Goal: Complete application form: Complete application form

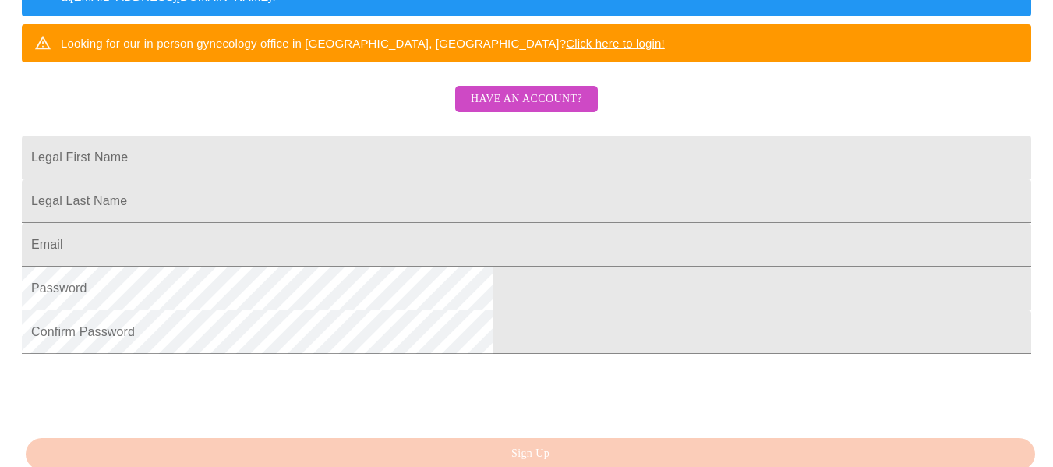
scroll to position [312, 0]
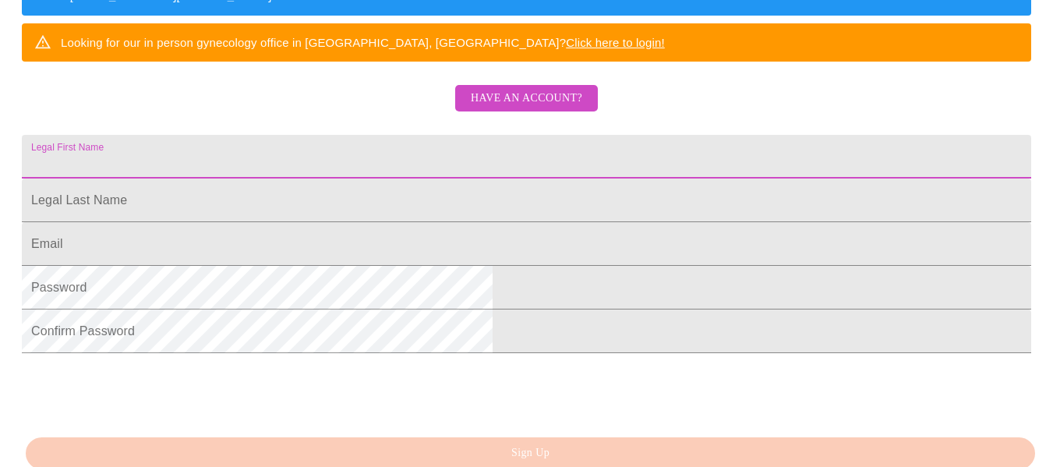
click at [432, 178] on input "Legal First Name" at bounding box center [526, 157] width 1009 height 44
type input "[PERSON_NAME]"
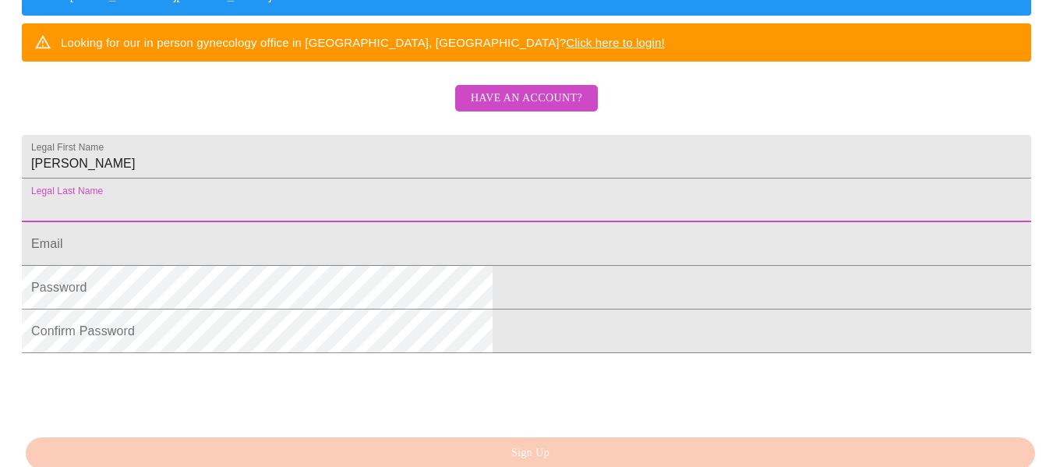
click at [344, 222] on input "Legal First Name" at bounding box center [526, 200] width 1009 height 44
type input "[PERSON_NAME]"
click at [407, 266] on input "Legal First Name" at bounding box center [526, 244] width 1009 height 44
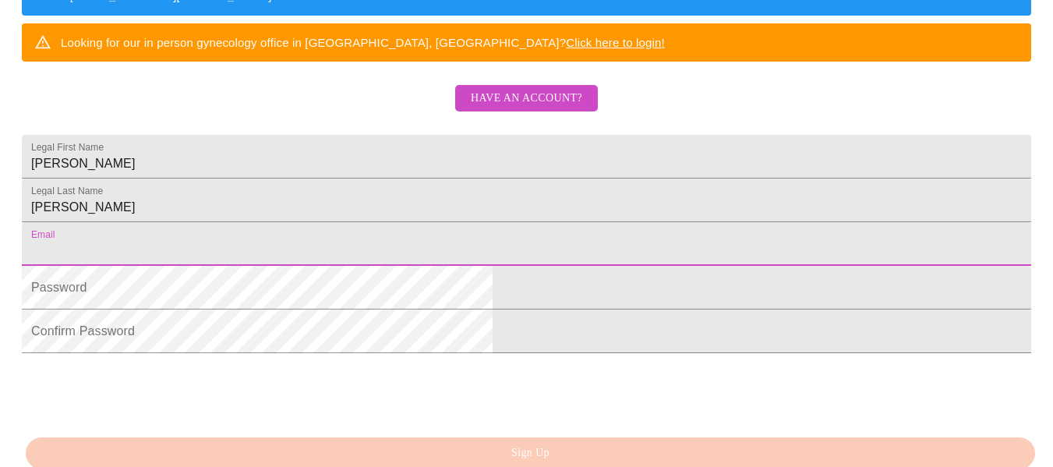
type input "[EMAIL_ADDRESS][DOMAIN_NAME]"
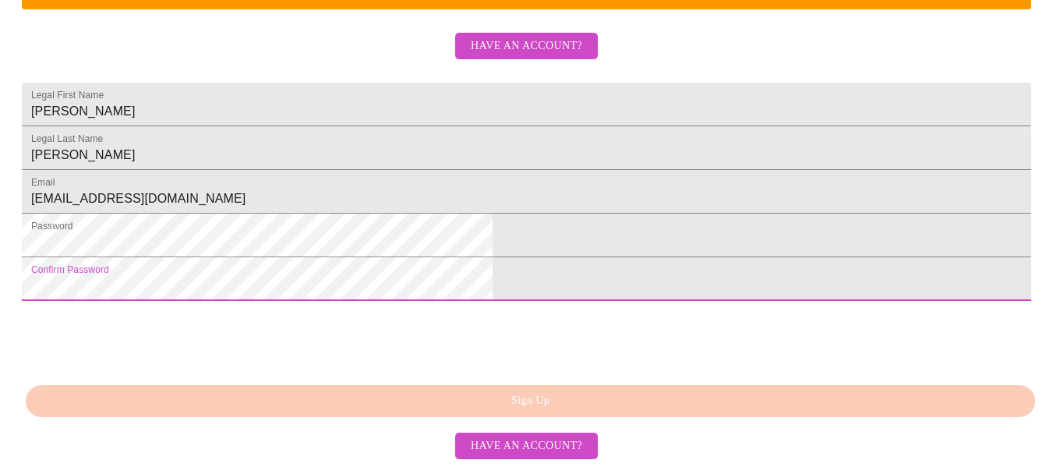
scroll to position [468, 0]
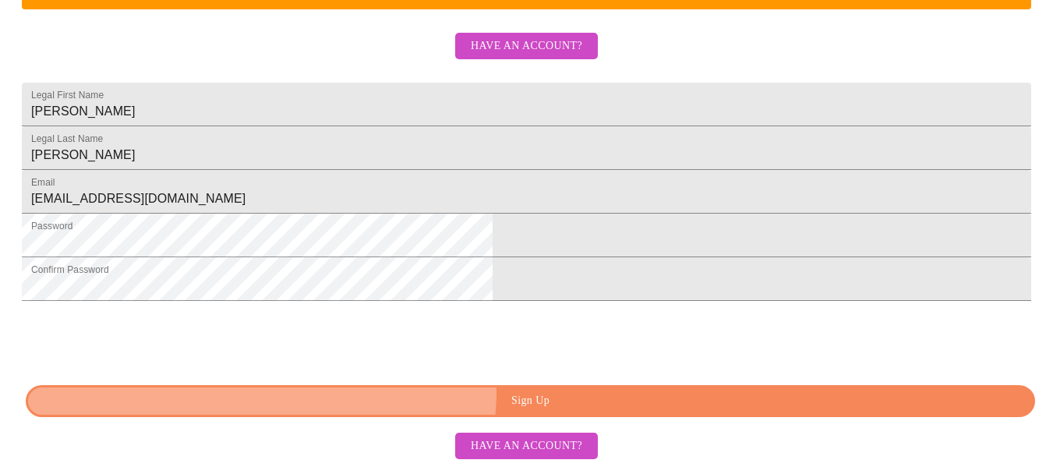
click at [518, 391] on span "Sign Up" at bounding box center [530, 400] width 973 height 19
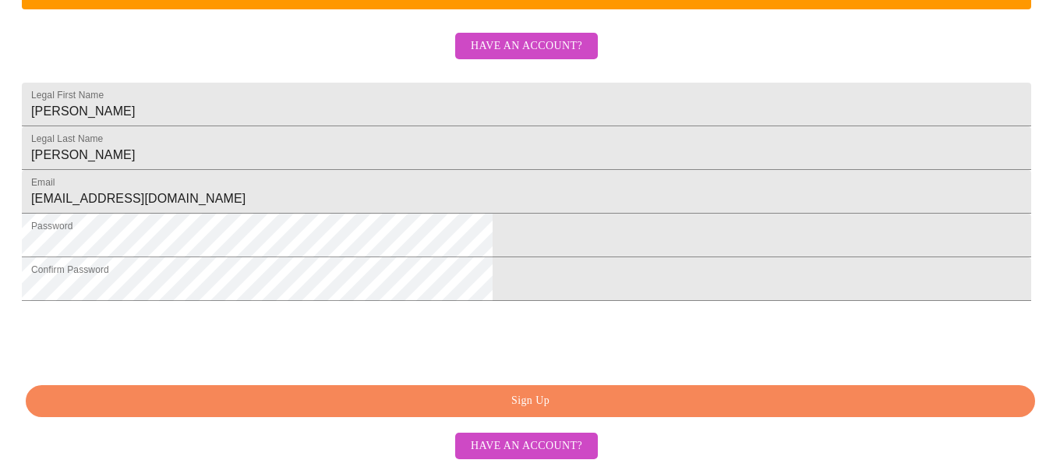
click at [566, 392] on span "Sign Up" at bounding box center [530, 400] width 973 height 19
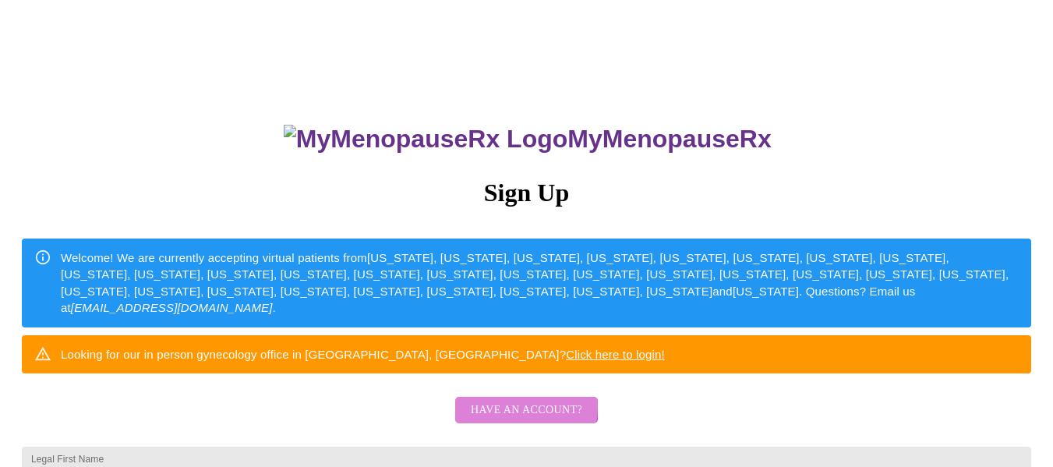
click at [502, 420] on span "Have an account?" at bounding box center [526, 409] width 111 height 19
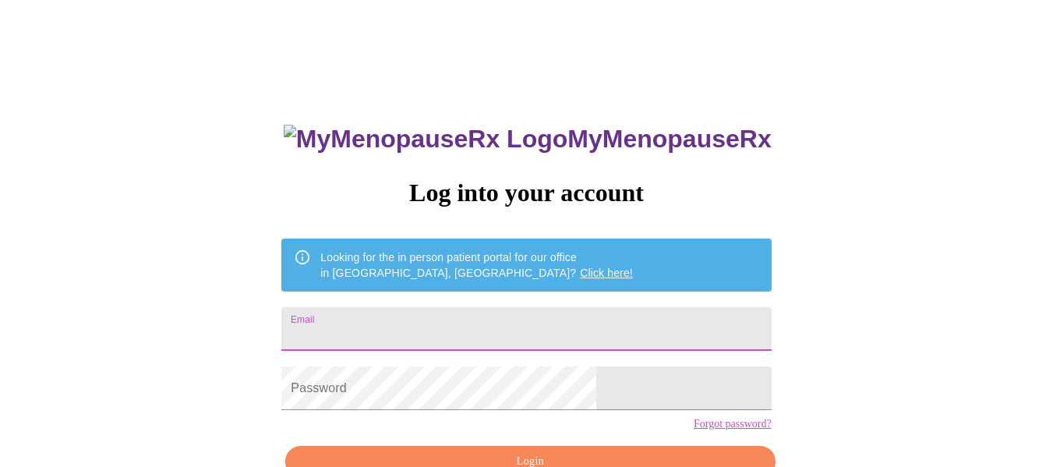
click at [511, 313] on input "Email" at bounding box center [525, 329] width 489 height 44
type input "[EMAIL_ADDRESS][DOMAIN_NAME]"
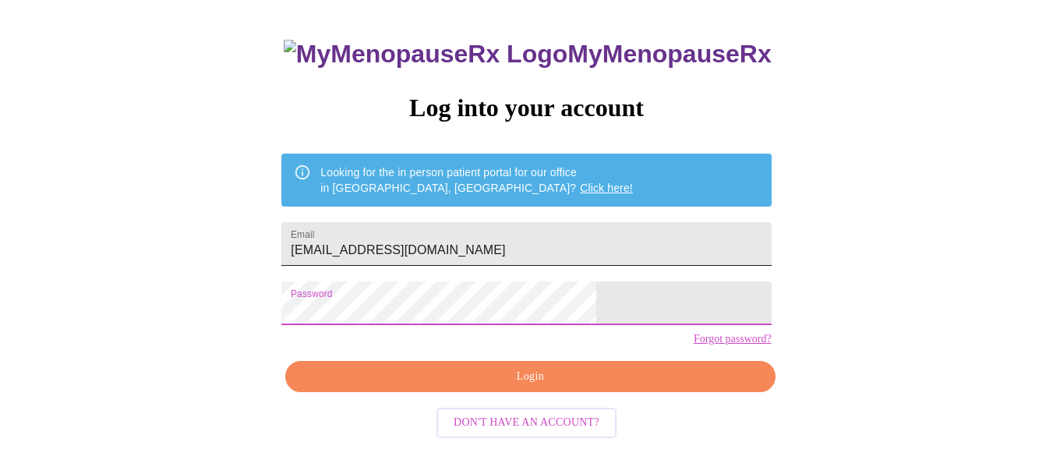
scroll to position [91, 0]
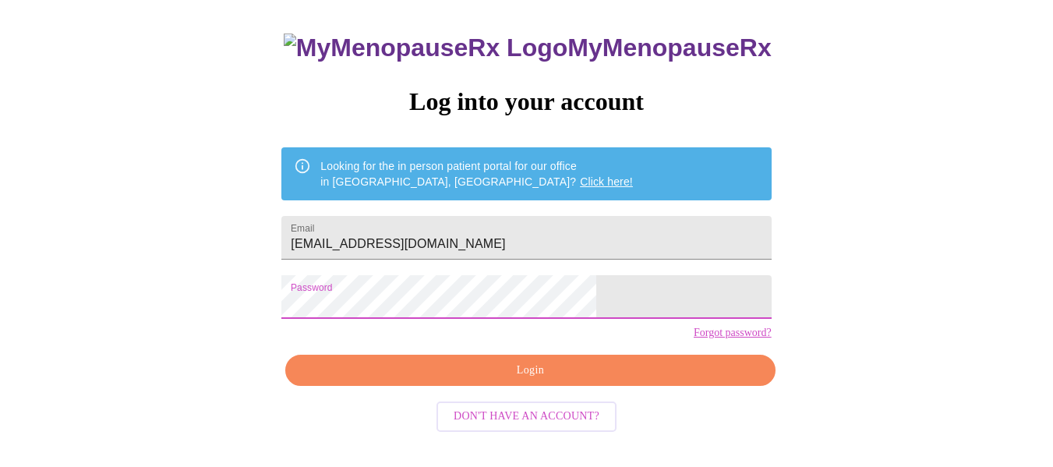
click at [555, 380] on span "Login" at bounding box center [529, 370] width 453 height 19
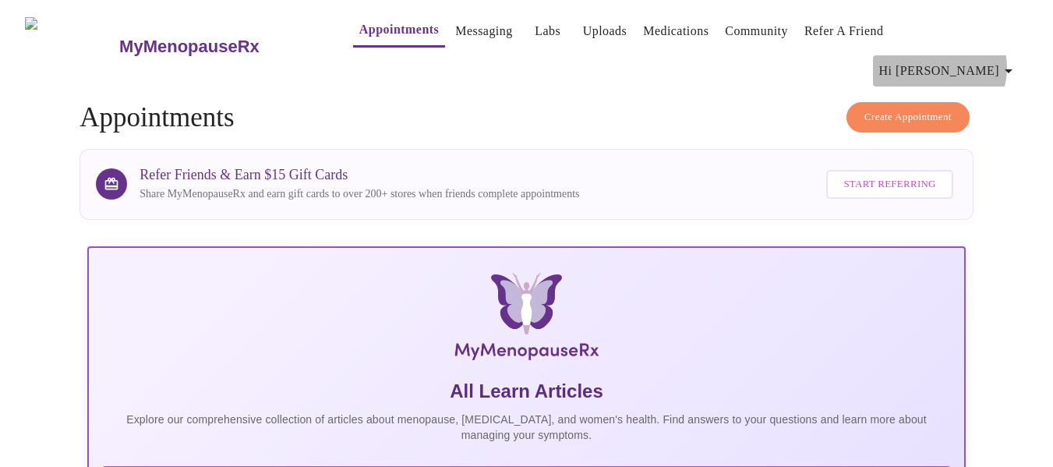
click at [1017, 62] on icon "button" at bounding box center [1008, 71] width 19 height 19
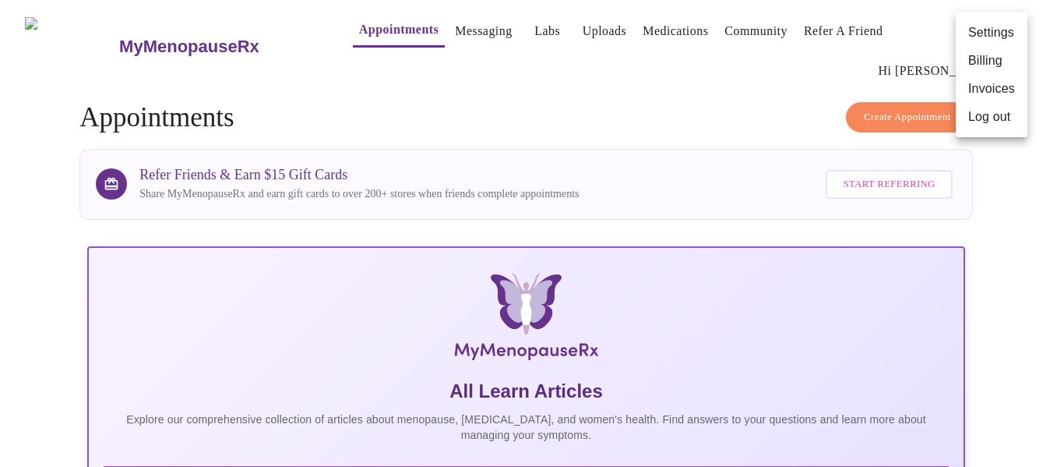
click at [1032, 323] on div at bounding box center [532, 233] width 1064 height 467
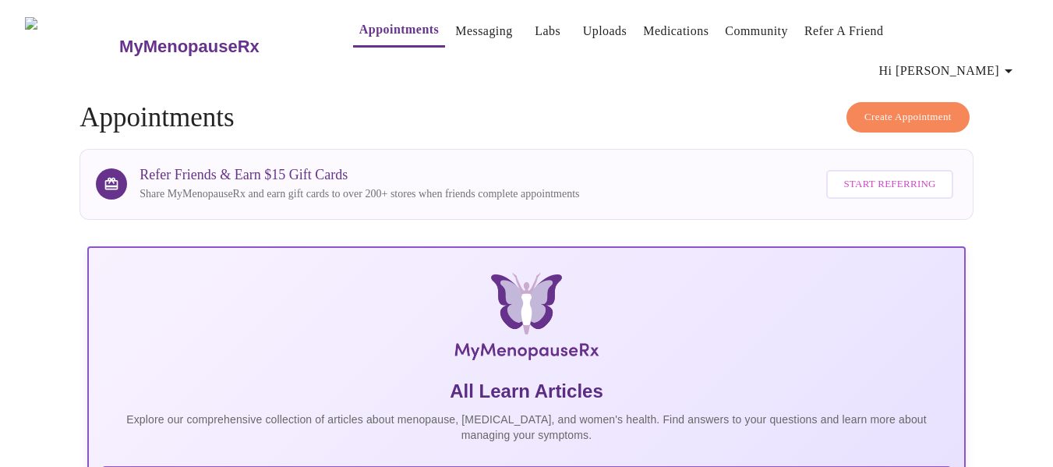
scroll to position [386, 0]
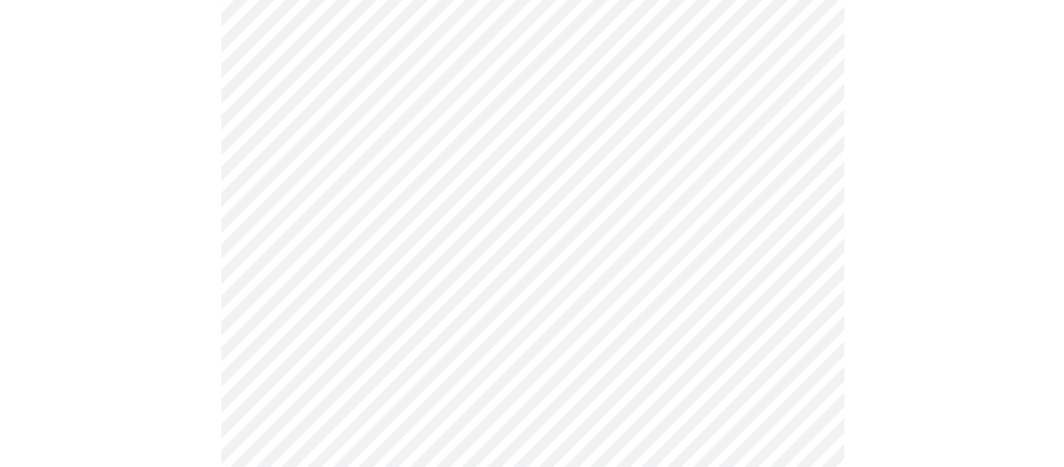
scroll to position [234, 0]
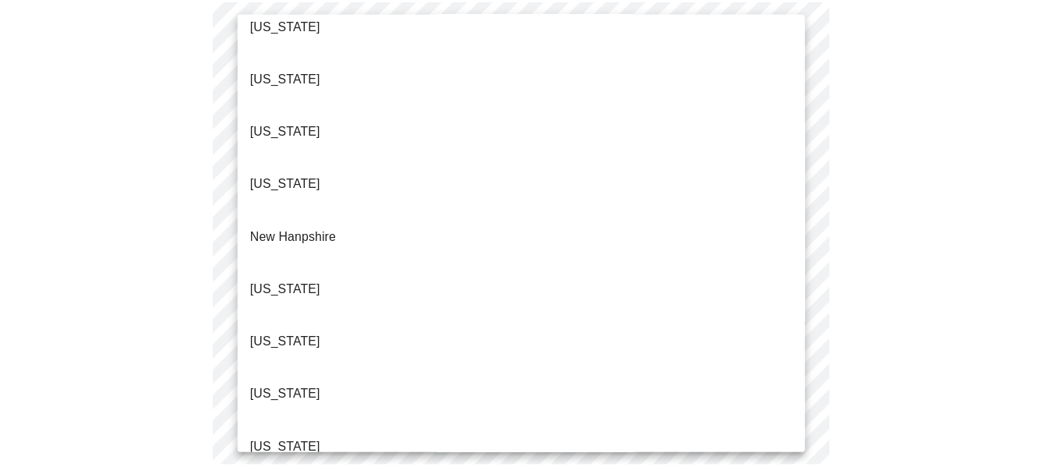
scroll to position [1480, 0]
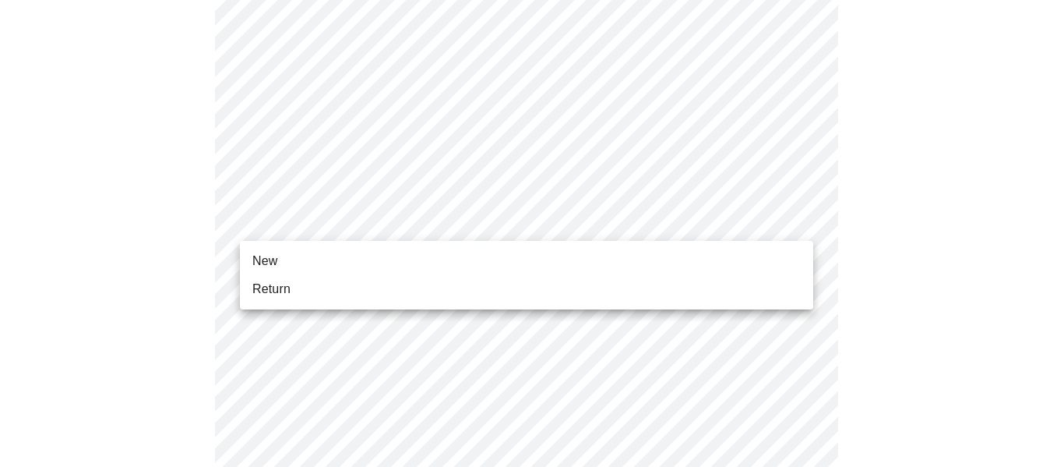
click at [261, 263] on span "New" at bounding box center [264, 261] width 25 height 19
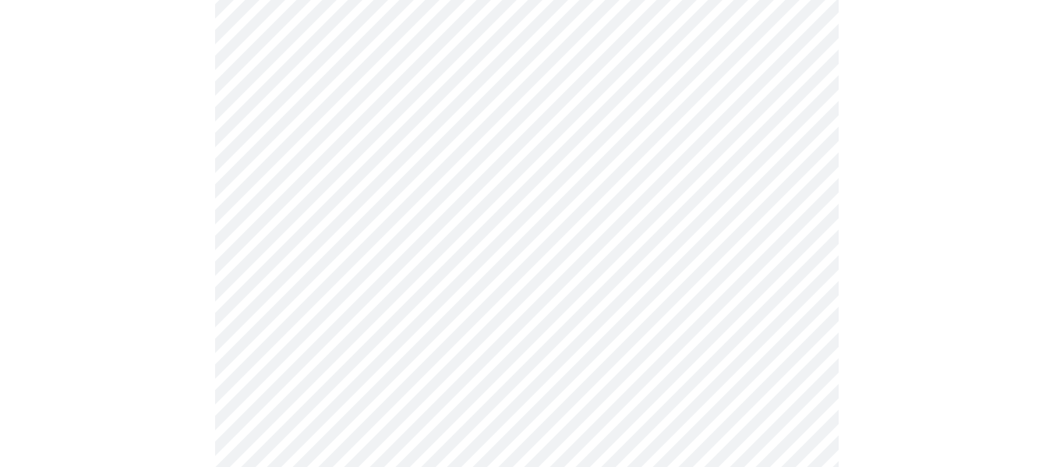
scroll to position [857, 0]
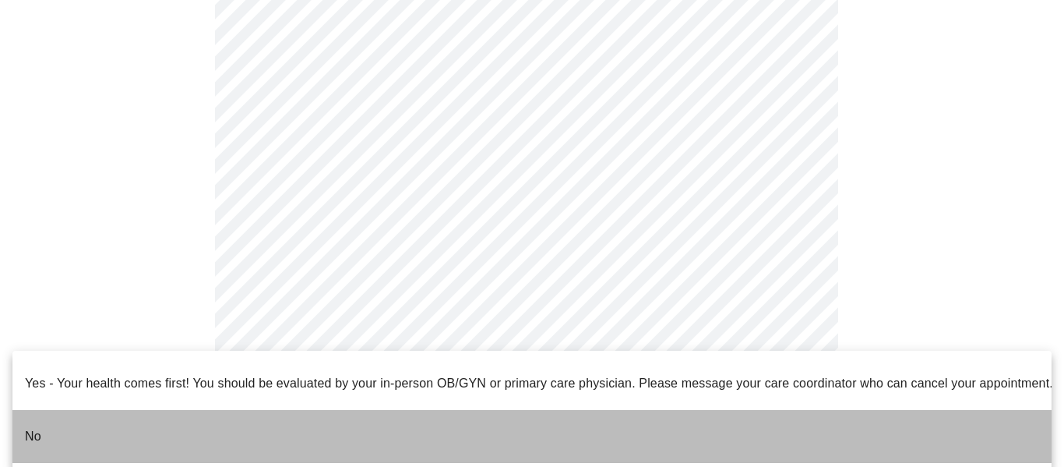
click at [30, 427] on p "No" at bounding box center [33, 436] width 16 height 19
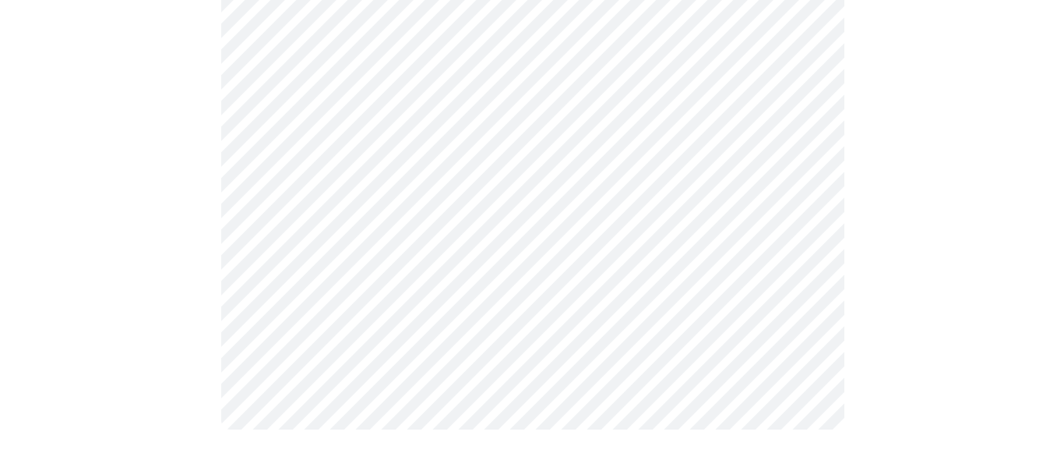
scroll to position [0, 0]
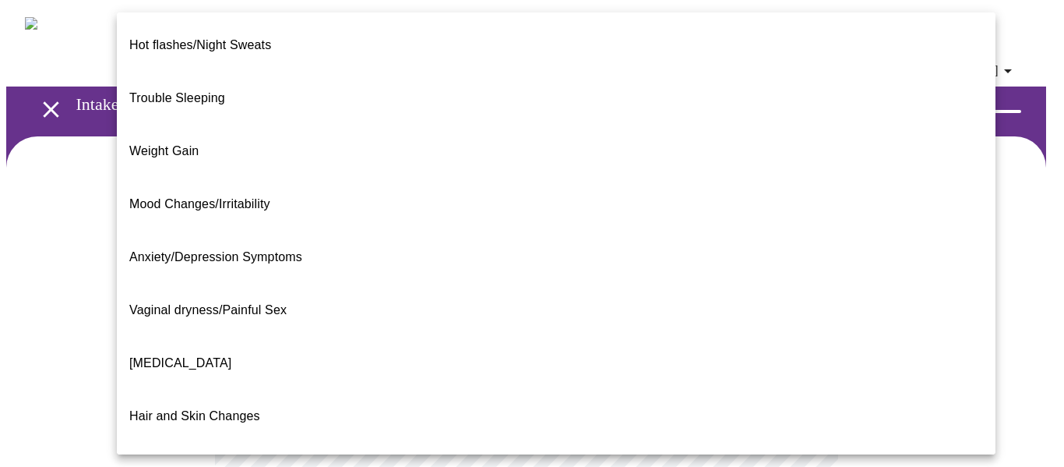
click at [194, 91] on span "Trouble Sleeping" at bounding box center [177, 97] width 96 height 13
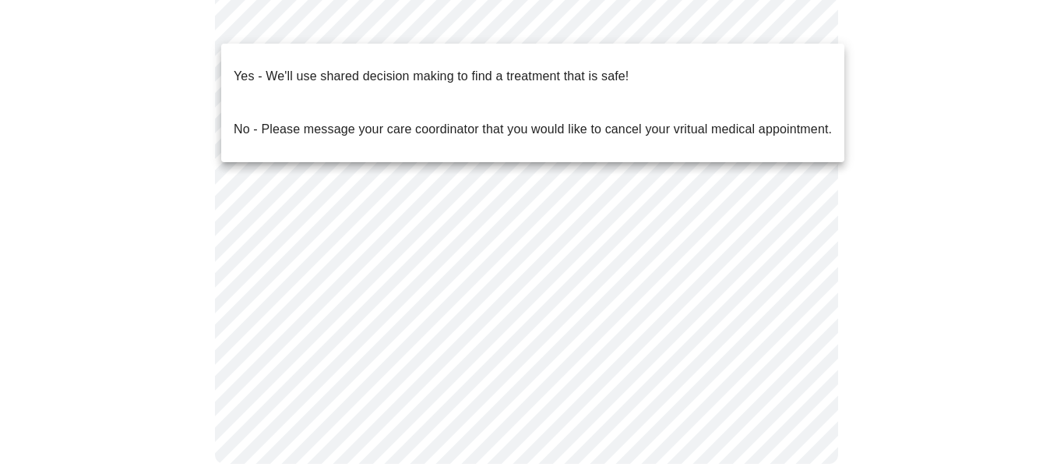
scroll to position [456, 0]
click at [795, 11] on body "MyMenopauseRx Appointments Messaging Labs Uploads Medications Community Refer a…" at bounding box center [532, 24] width 1052 height 949
click at [358, 67] on p "Yes - We'll use shared decision making to find a treatment that is safe!" at bounding box center [424, 76] width 395 height 19
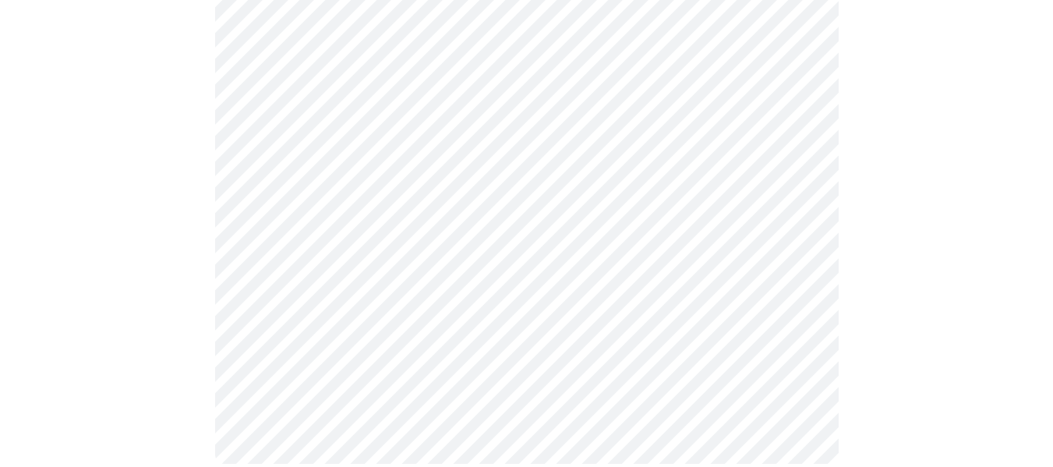
scroll to position [0, 0]
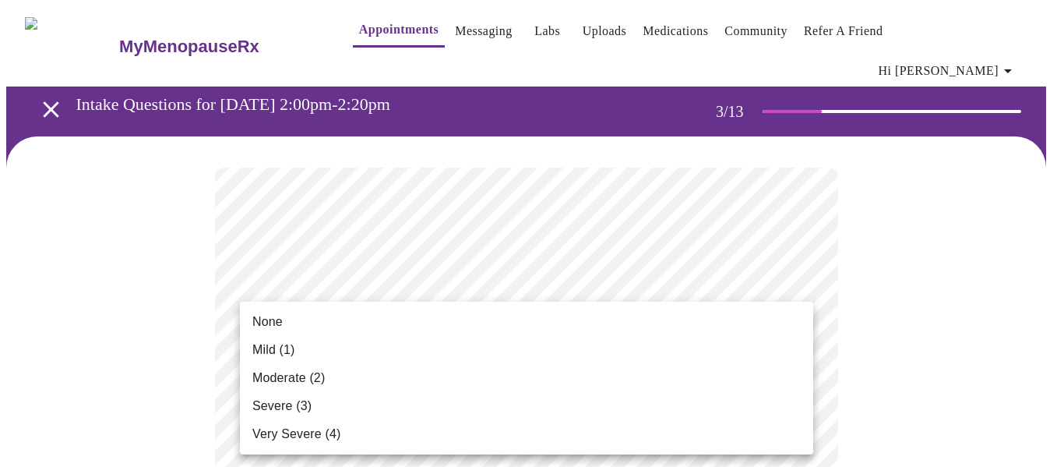
click at [284, 349] on span "Mild (1)" at bounding box center [273, 349] width 43 height 19
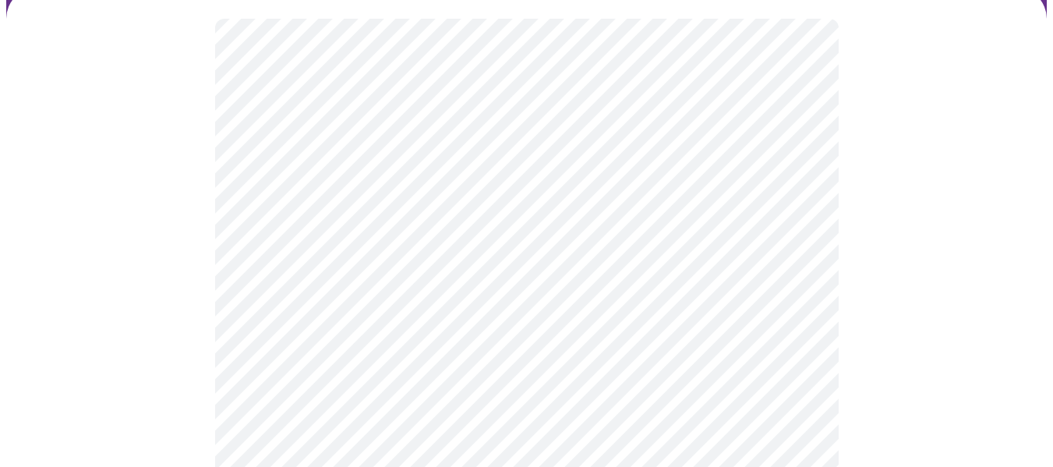
scroll to position [156, 0]
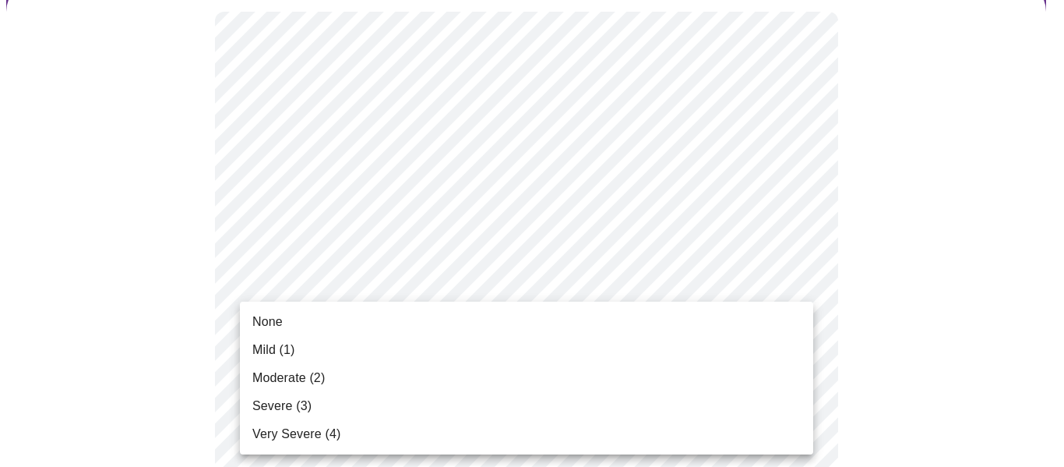
click at [322, 372] on span "Moderate (2)" at bounding box center [288, 377] width 72 height 19
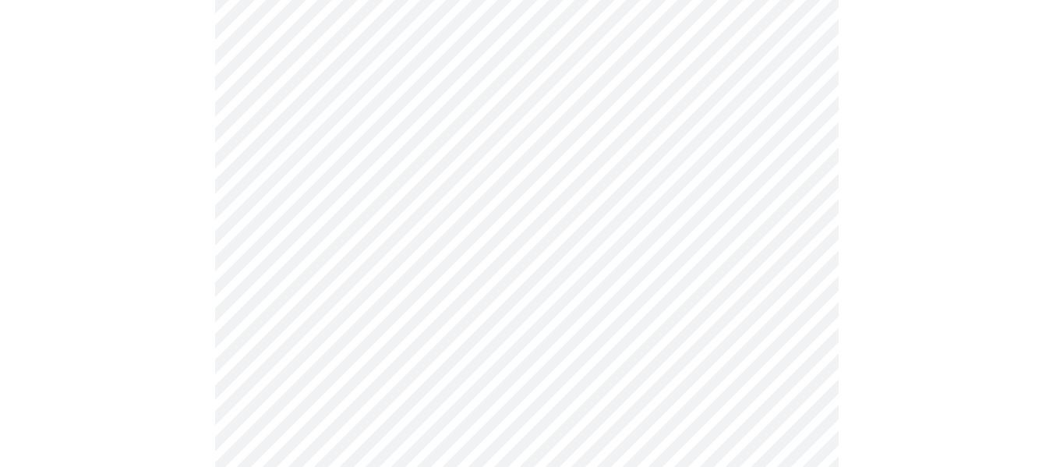
scroll to position [467, 0]
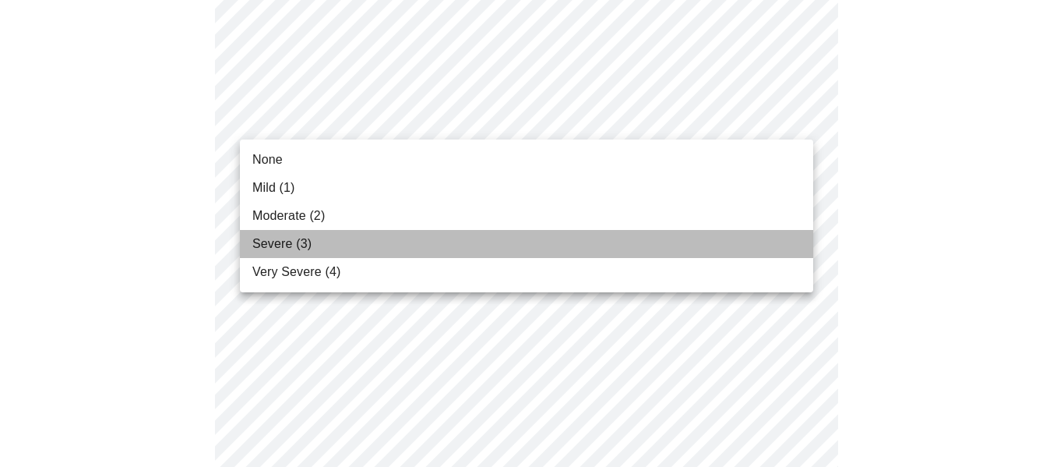
click at [372, 244] on li "Severe (3)" at bounding box center [526, 244] width 573 height 28
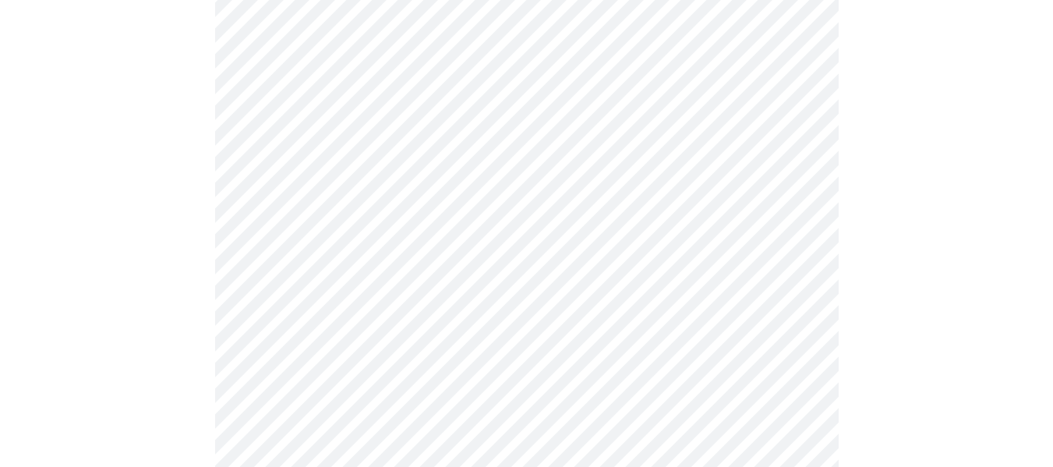
scroll to position [701, 0]
click at [801, 127] on body "MyMenopauseRx Appointments Messaging Labs Uploads Medications Community Refer a…" at bounding box center [526, 319] width 1040 height 2029
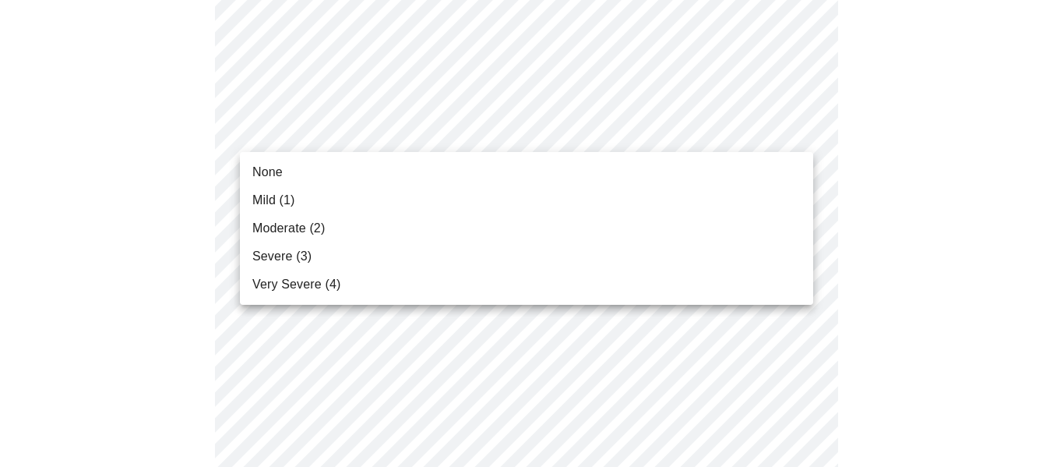
click at [337, 227] on li "Moderate (2)" at bounding box center [526, 228] width 573 height 28
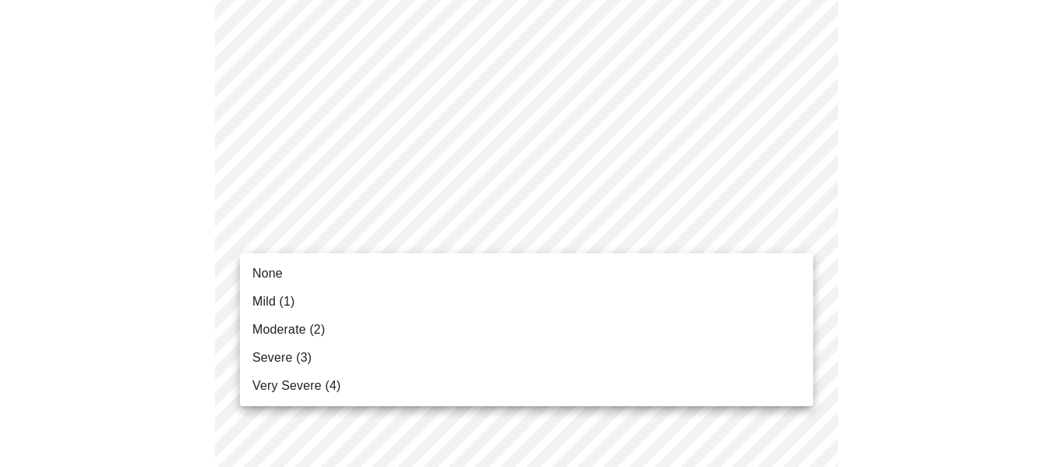
click at [799, 231] on body "MyMenopauseRx Appointments Messaging Labs Uploads Medications Community Refer a…" at bounding box center [532, 308] width 1052 height 2007
click at [287, 354] on span "Severe (3)" at bounding box center [281, 357] width 59 height 19
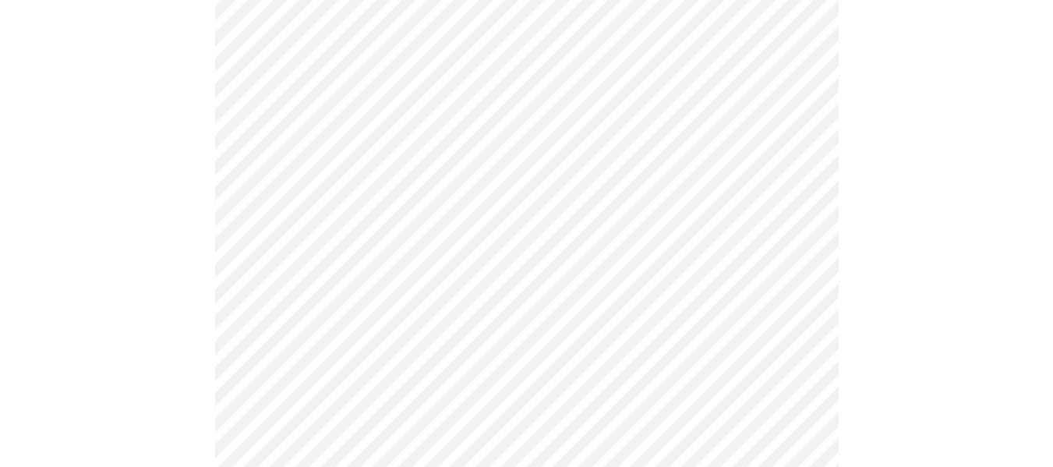
click at [861, 294] on div at bounding box center [526, 362] width 1040 height 1855
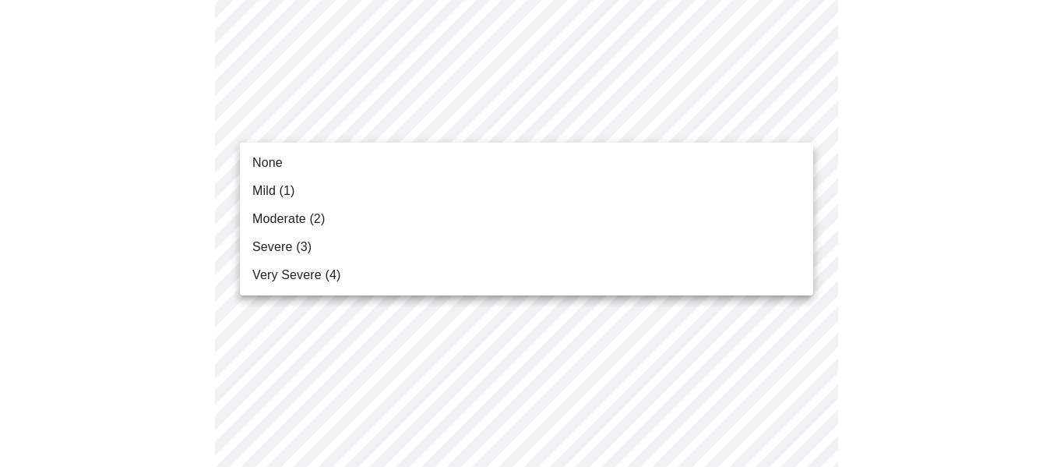
click at [794, 121] on body "MyMenopauseRx Appointments Messaging Labs Uploads Medications Community Refer a…" at bounding box center [532, 63] width 1052 height 1985
click at [284, 238] on span "Severe (3)" at bounding box center [281, 247] width 59 height 19
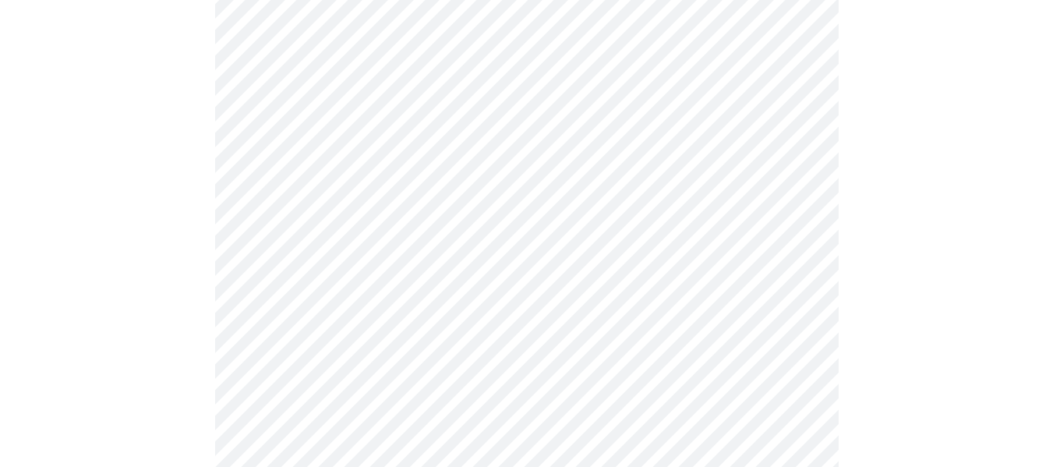
click at [857, 361] on div at bounding box center [526, 117] width 1040 height 1833
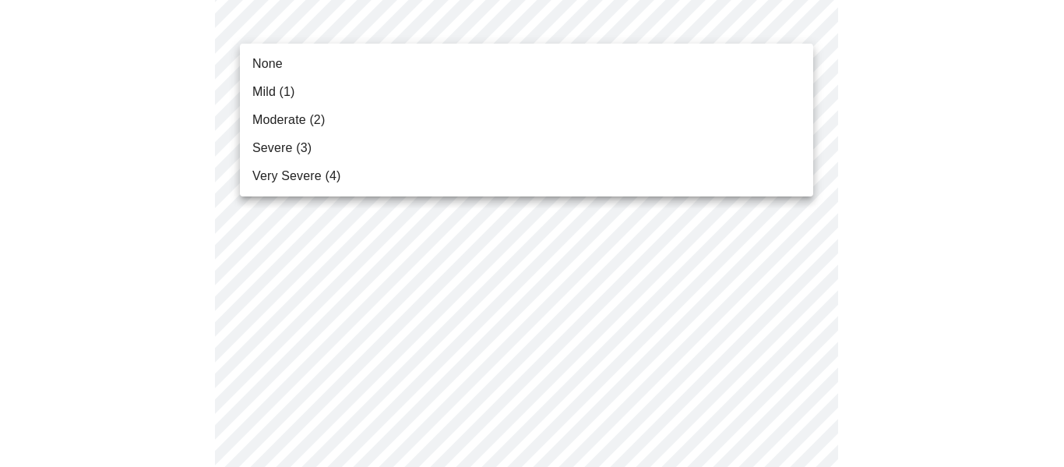
click at [584, 112] on li "Moderate (2)" at bounding box center [526, 120] width 573 height 28
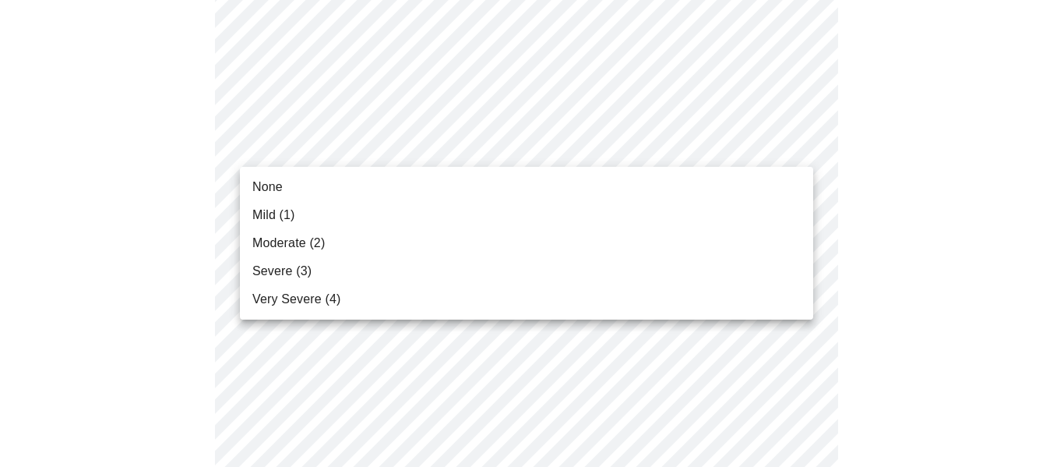
click at [946, 186] on div at bounding box center [532, 233] width 1064 height 467
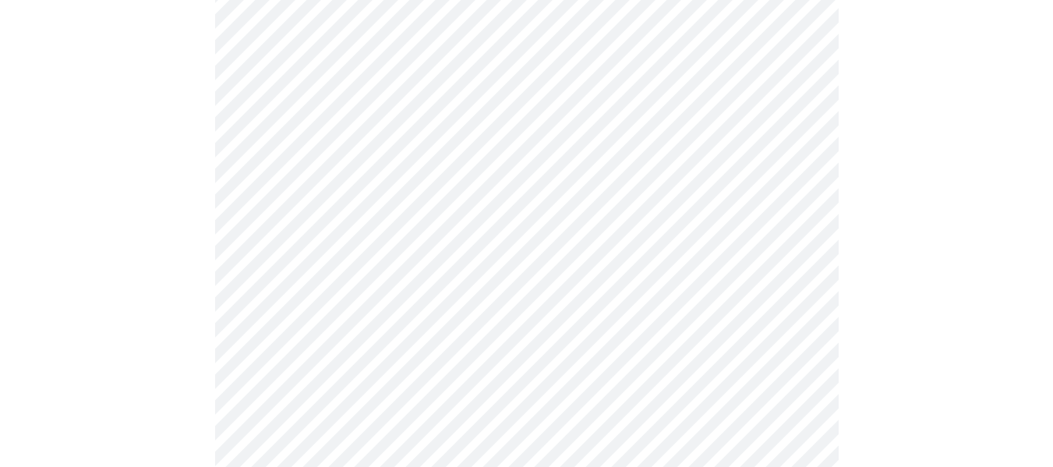
scroll to position [1235, 0]
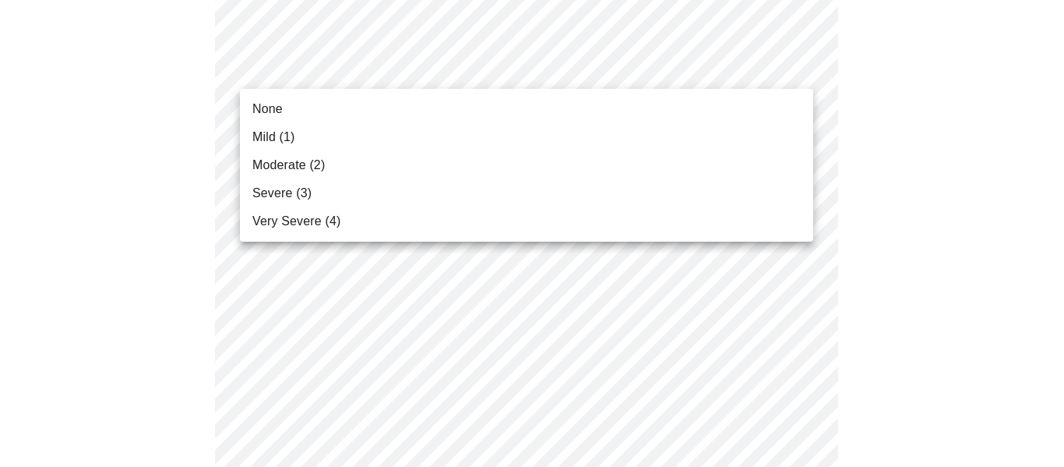
click at [593, 104] on li "None" at bounding box center [526, 109] width 573 height 28
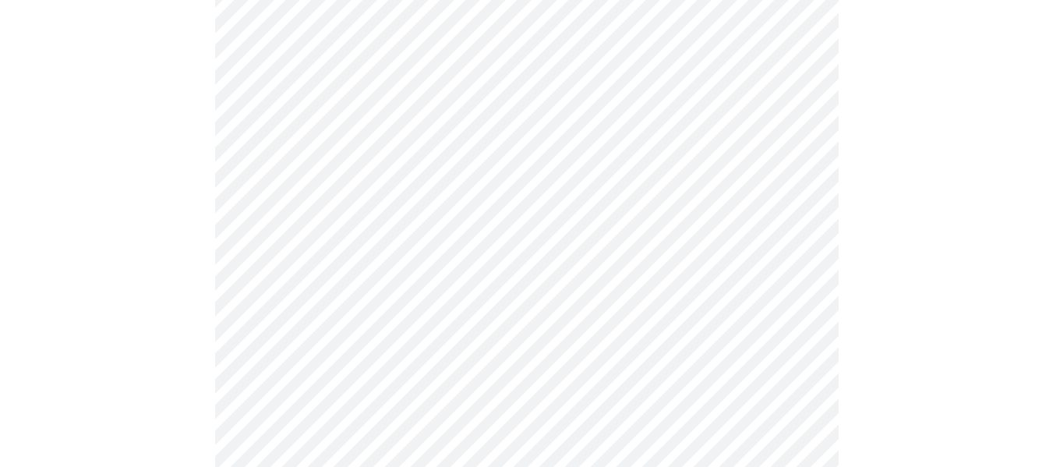
scroll to position [1353, 0]
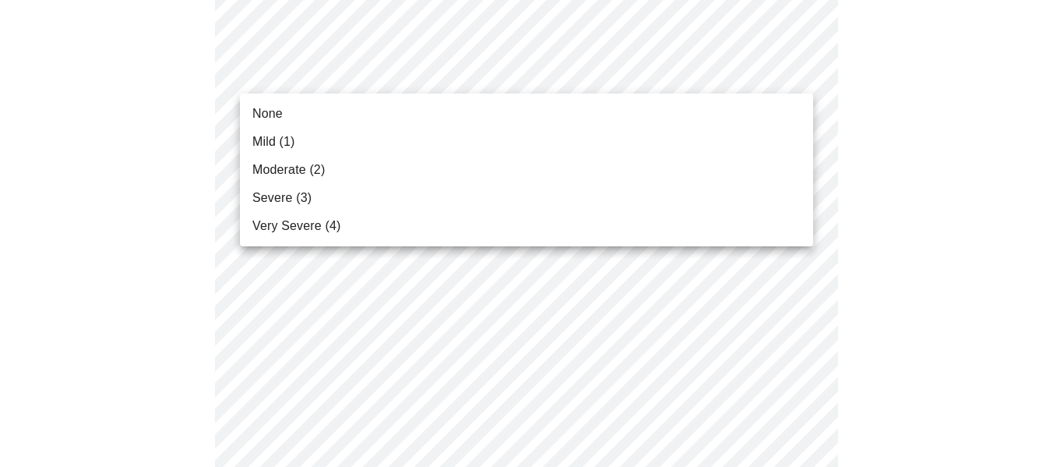
click at [396, 113] on li "None" at bounding box center [526, 114] width 573 height 28
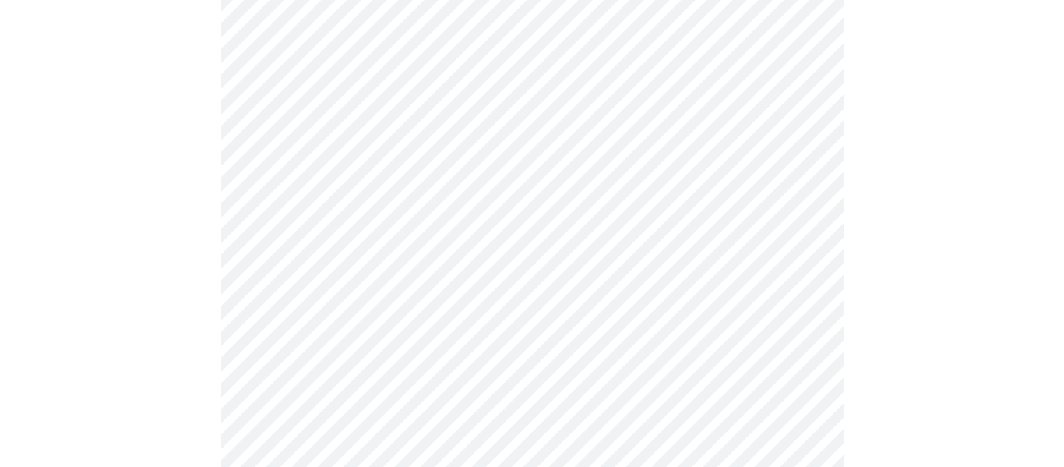
scroll to position [1409, 0]
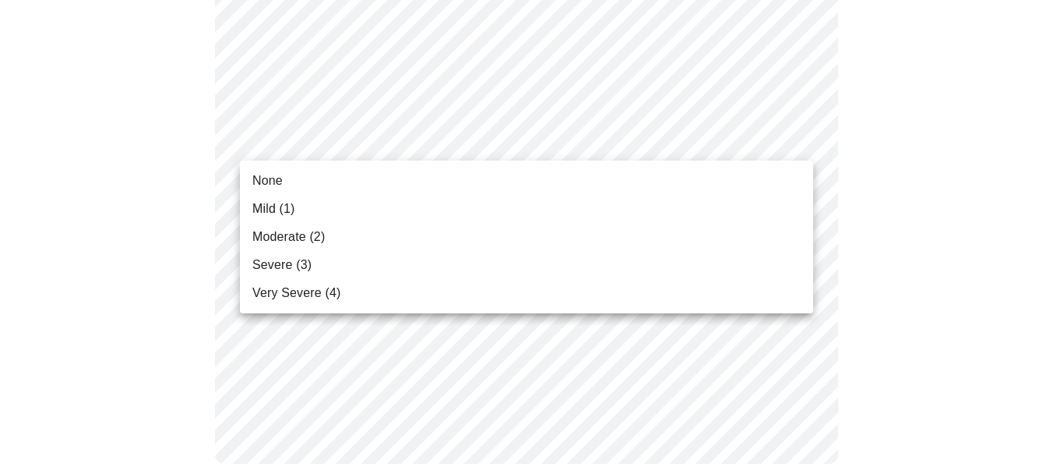
click at [321, 196] on li "Mild (1)" at bounding box center [526, 209] width 573 height 28
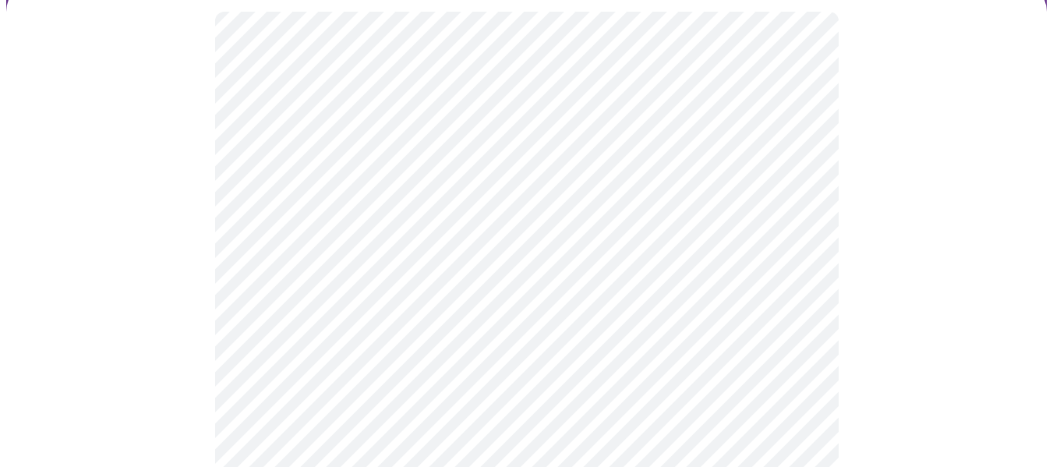
scroll to position [390, 0]
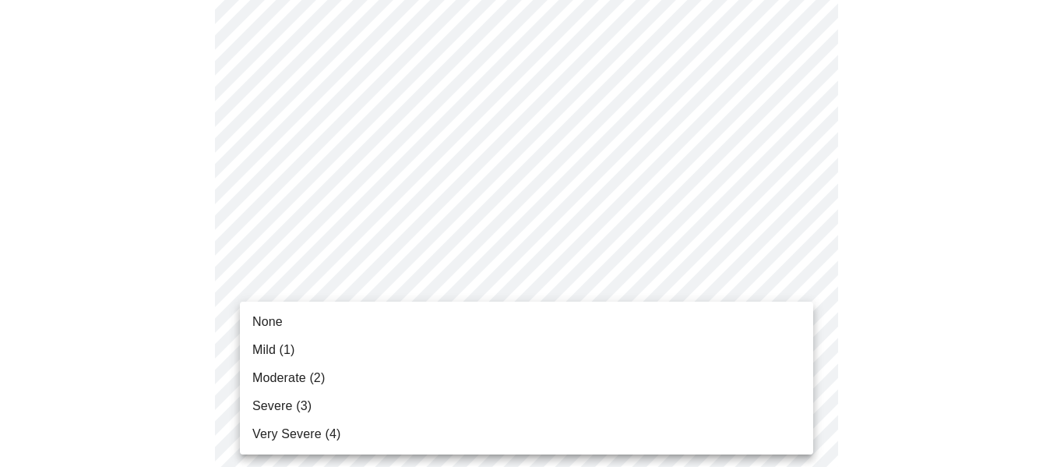
click at [675, 350] on li "Mild (1)" at bounding box center [526, 350] width 573 height 28
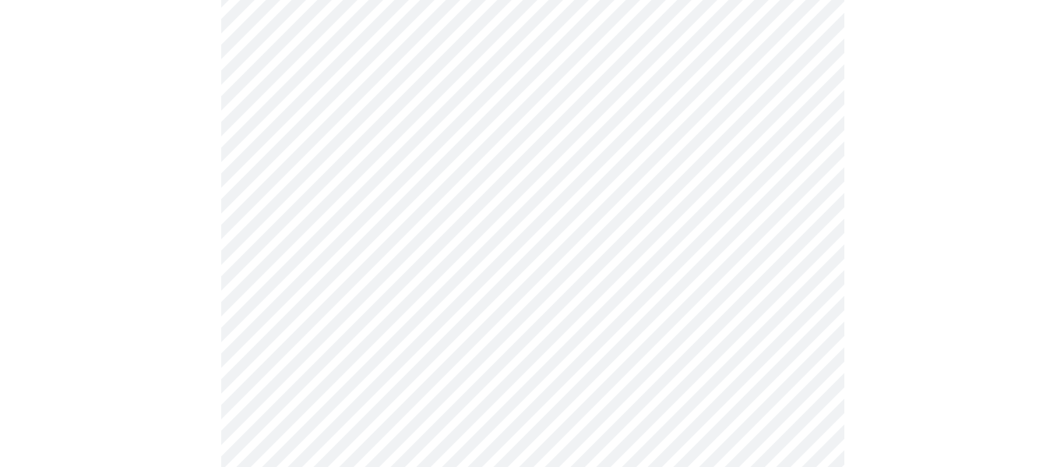
scroll to position [779, 0]
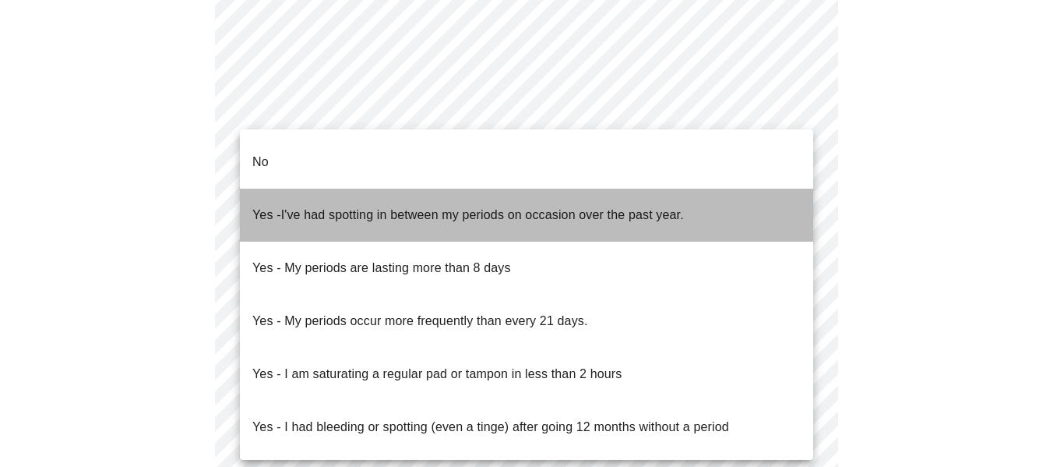
click at [624, 208] on span "I've had spotting in between my periods on occasion over the past year." at bounding box center [482, 214] width 403 height 13
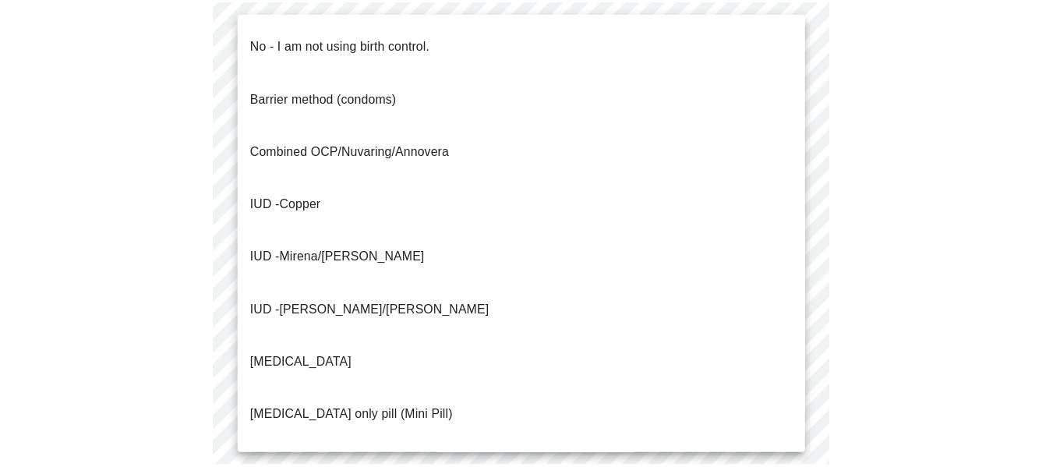
scroll to position [16, 0]
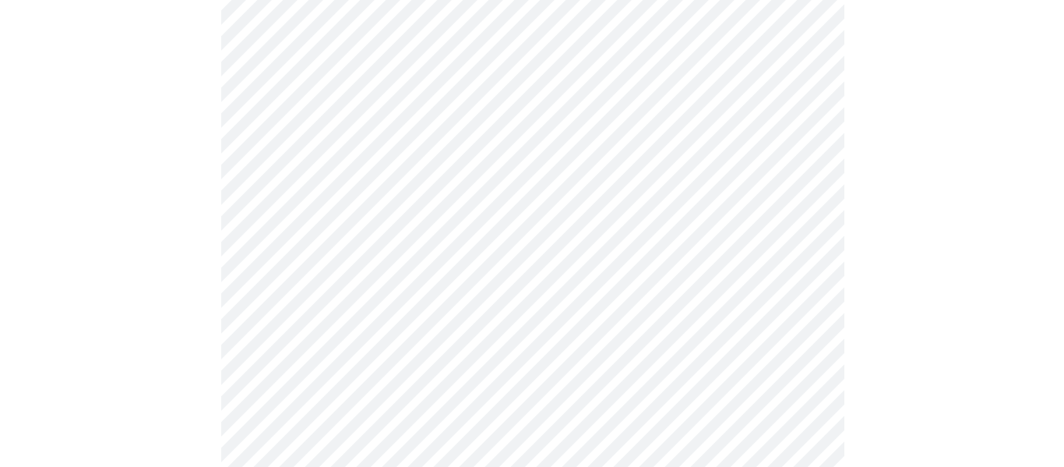
scroll to position [989, 0]
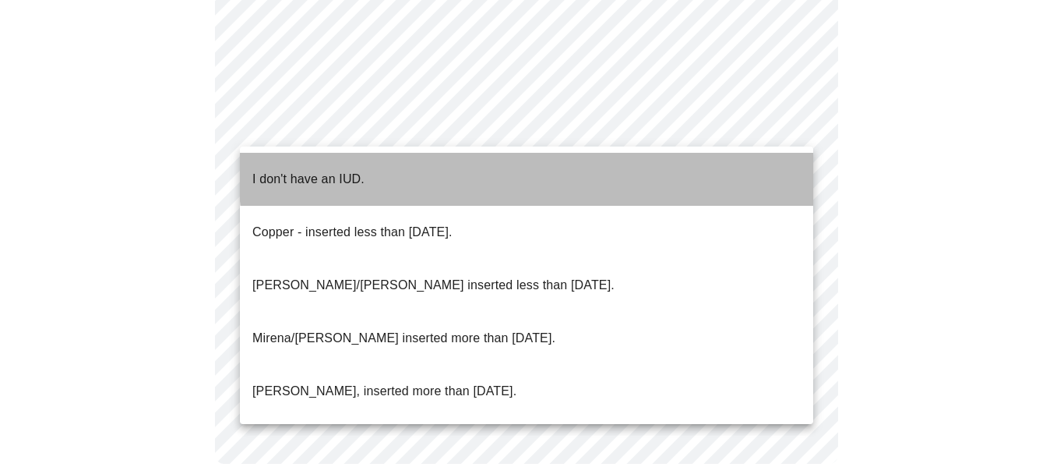
click at [707, 162] on li "I don't have an IUD." at bounding box center [526, 179] width 573 height 53
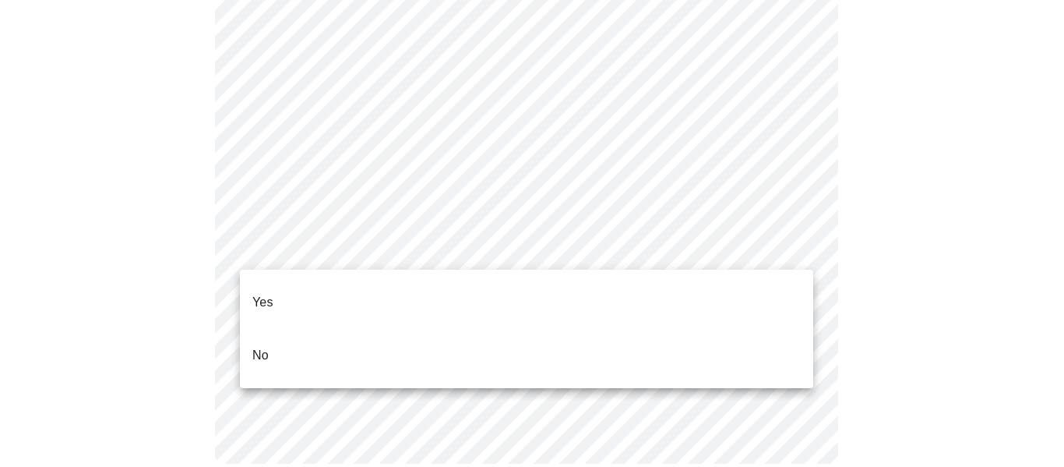
click at [738, 297] on li "Yes" at bounding box center [526, 302] width 573 height 53
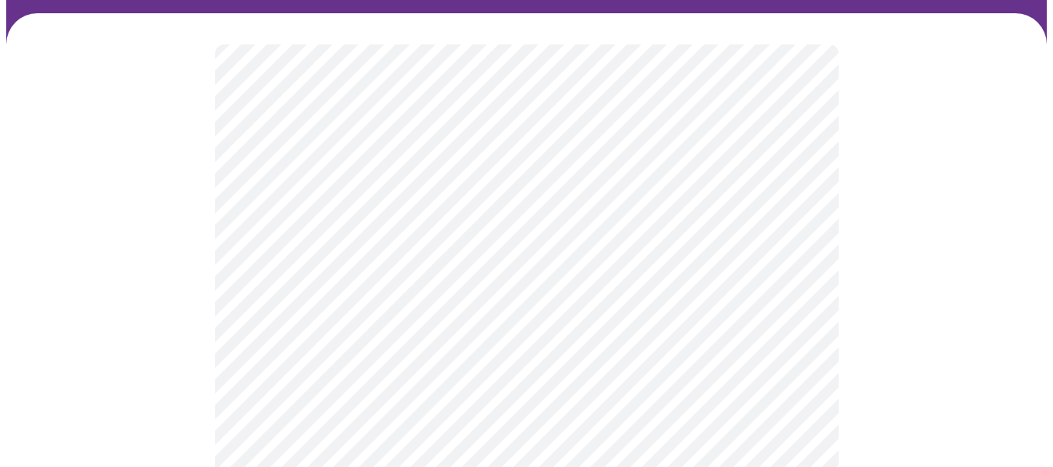
scroll to position [156, 0]
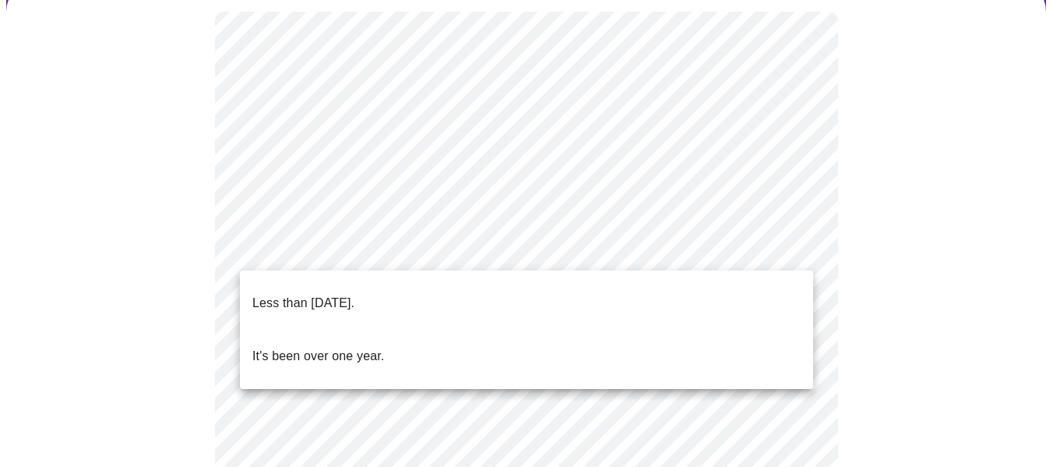
click at [797, 247] on body "MyMenopauseRx Appointments Messaging Labs Uploads Medications Community Refer a…" at bounding box center [532, 419] width 1052 height 1139
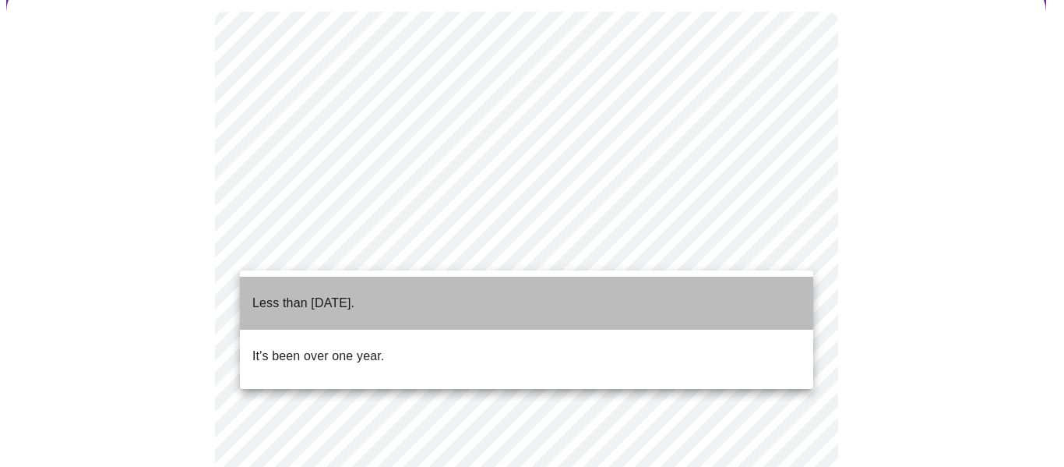
click at [330, 294] on p "Less than [DATE]." at bounding box center [303, 303] width 102 height 19
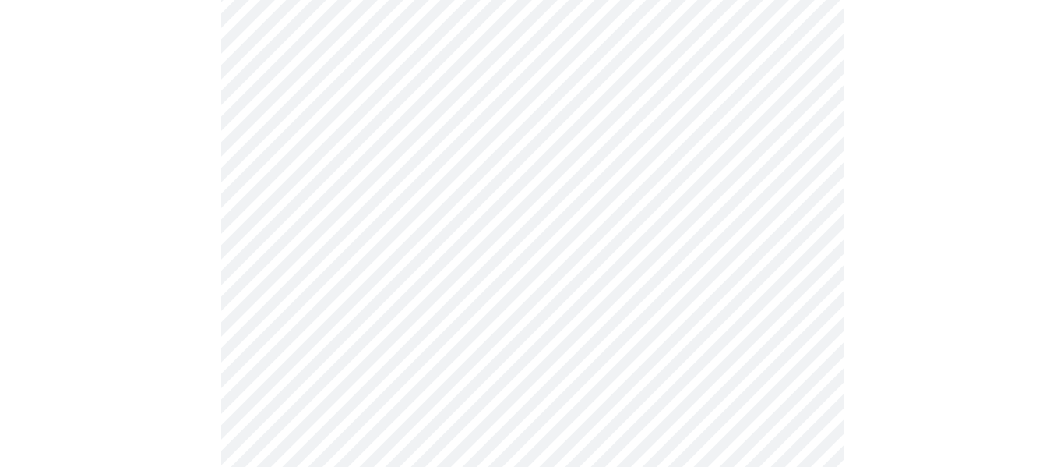
scroll to position [234, 0]
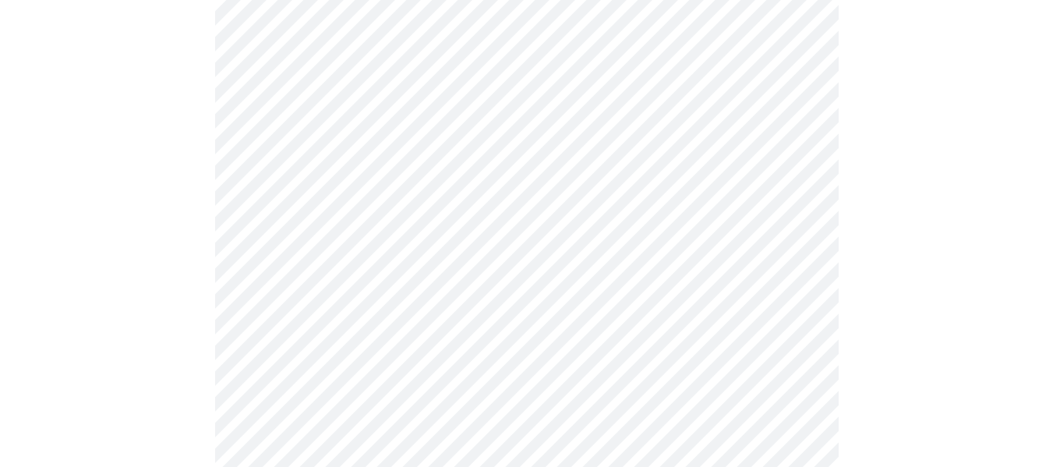
click at [332, 217] on body "MyMenopauseRx Appointments Messaging Labs Uploads Medications Community Refer a…" at bounding box center [526, 200] width 1040 height 854
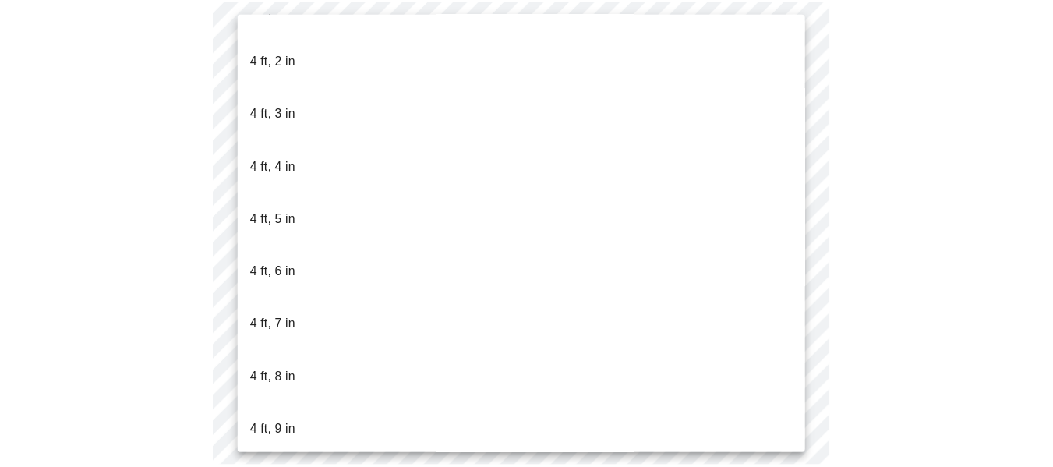
scroll to position [779, 0]
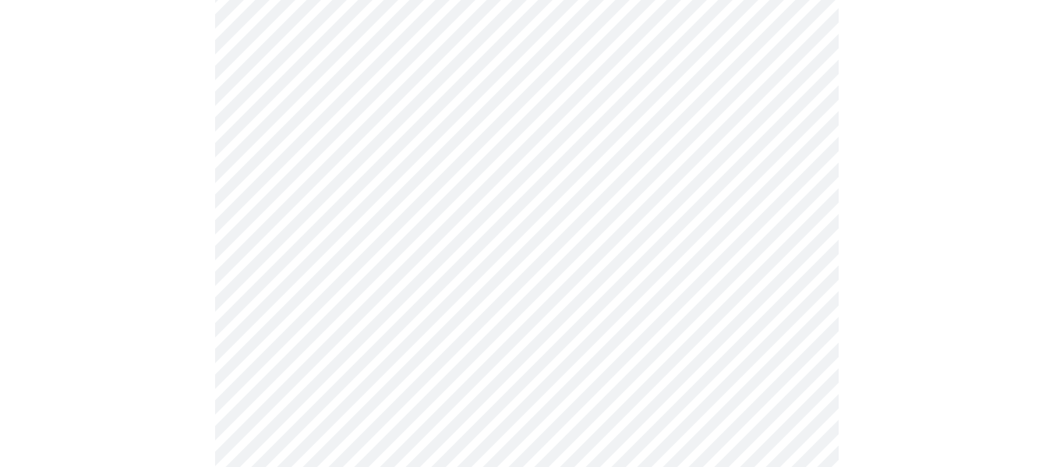
scroll to position [4051, 0]
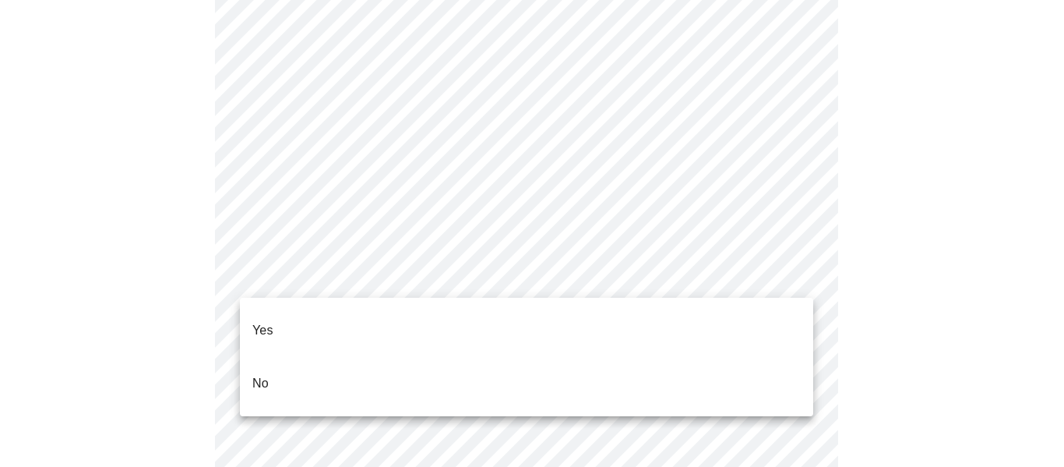
click at [407, 365] on li "No" at bounding box center [526, 383] width 573 height 53
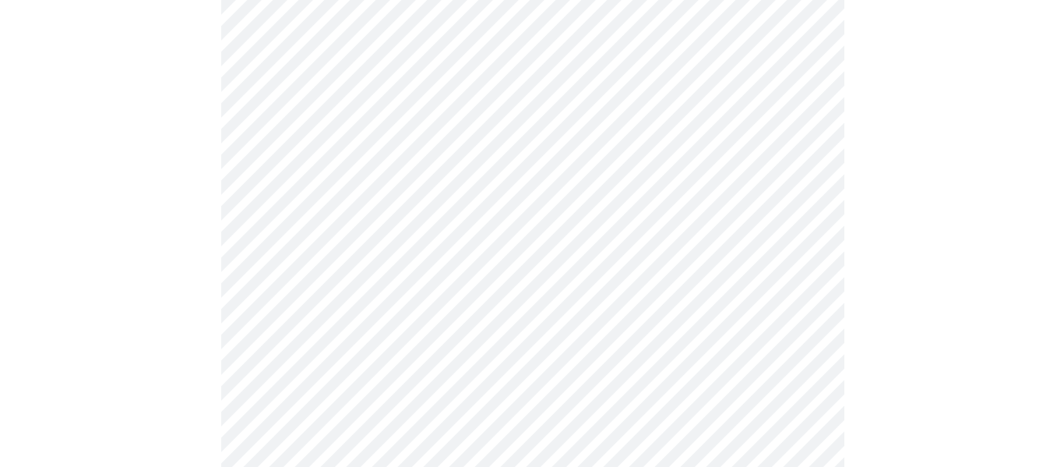
scroll to position [1055, 0]
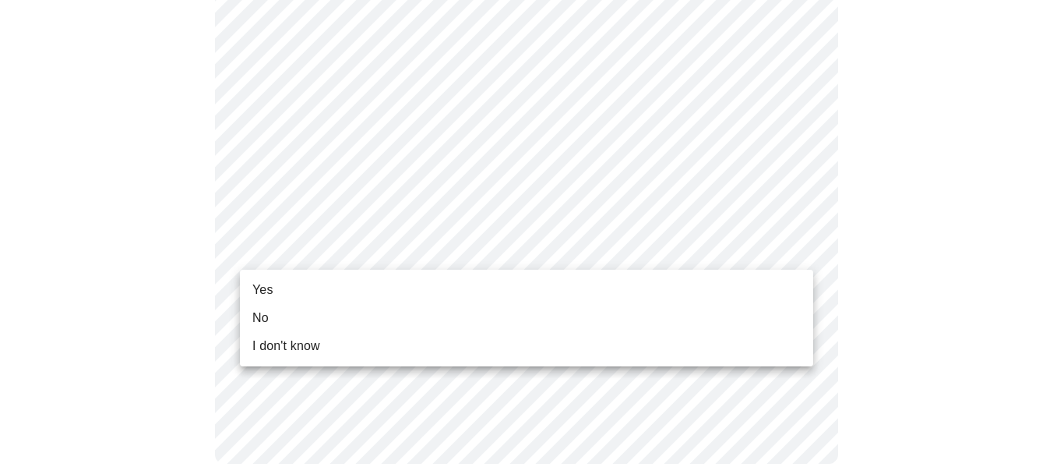
click at [538, 287] on li "Yes" at bounding box center [526, 290] width 573 height 28
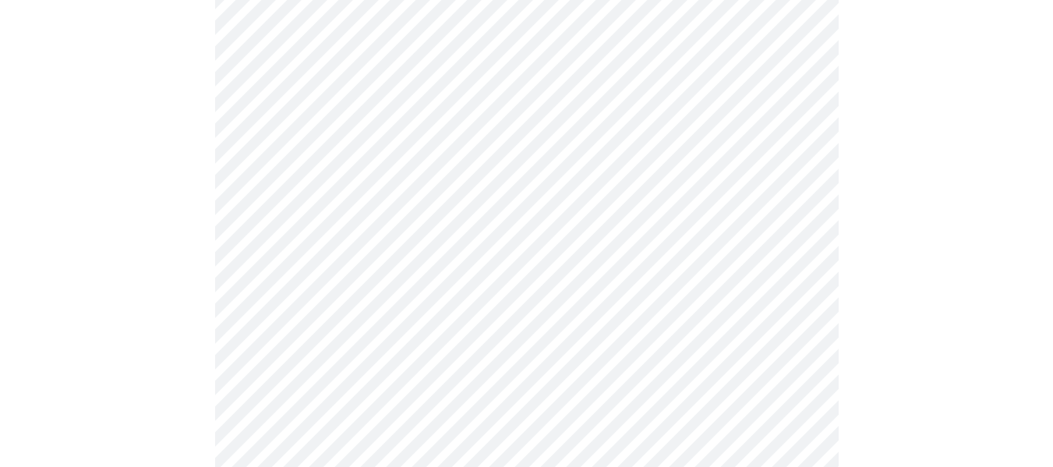
scroll to position [234, 0]
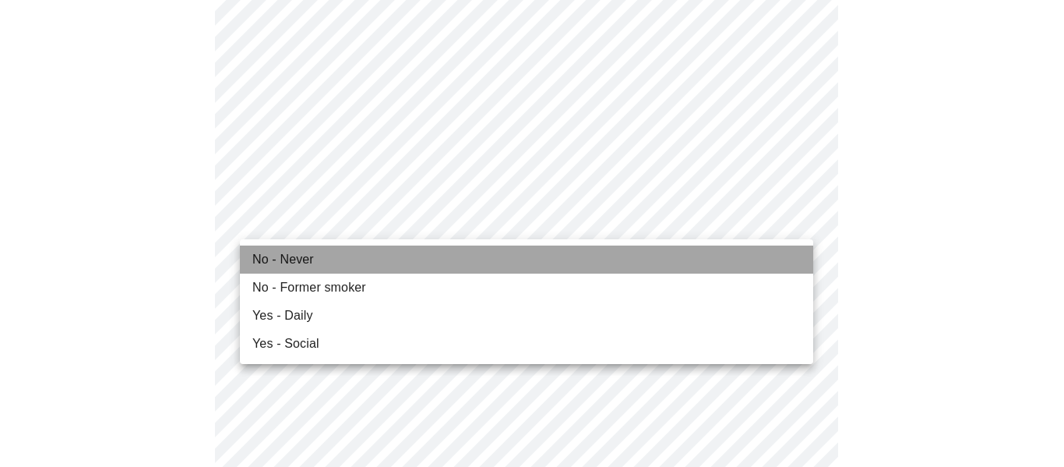
click at [310, 257] on span "No - Never" at bounding box center [283, 259] width 62 height 19
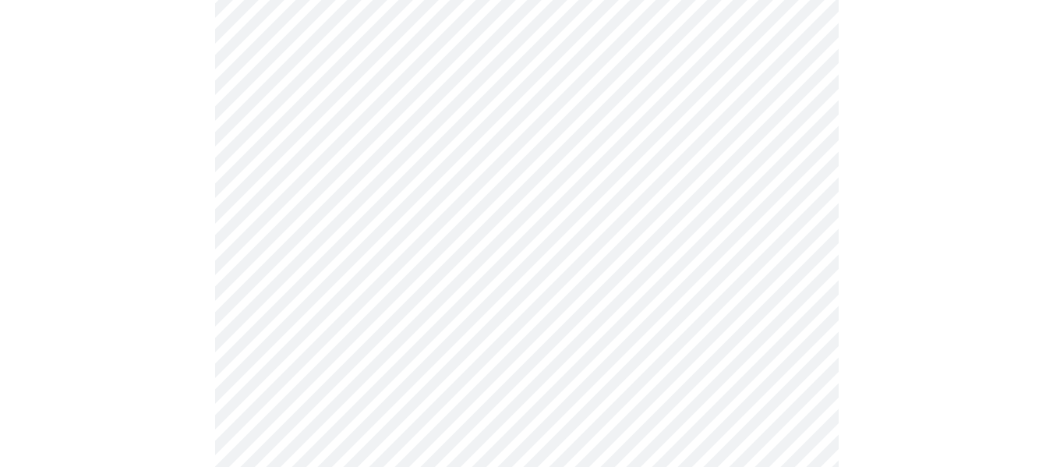
scroll to position [1324, 0]
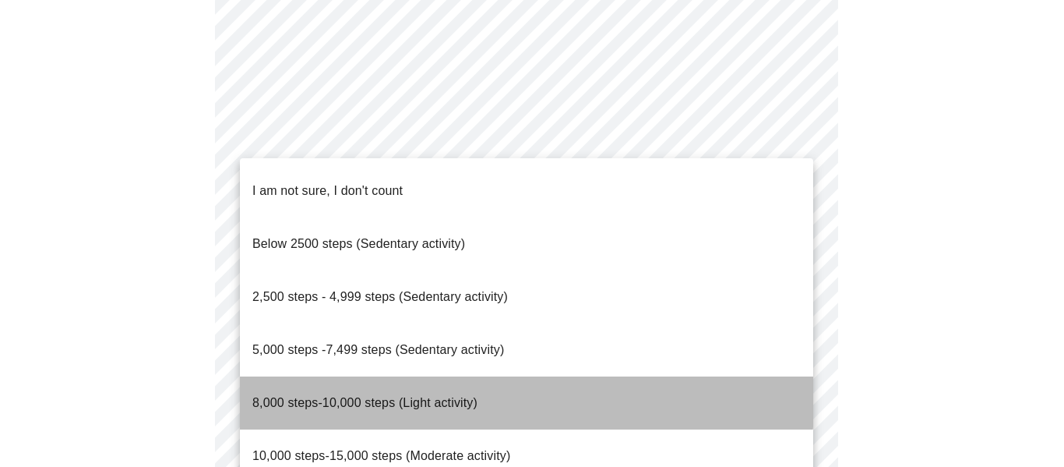
click at [453, 396] on span "8,000 steps-10,000 steps (Light activity)" at bounding box center [364, 402] width 225 height 13
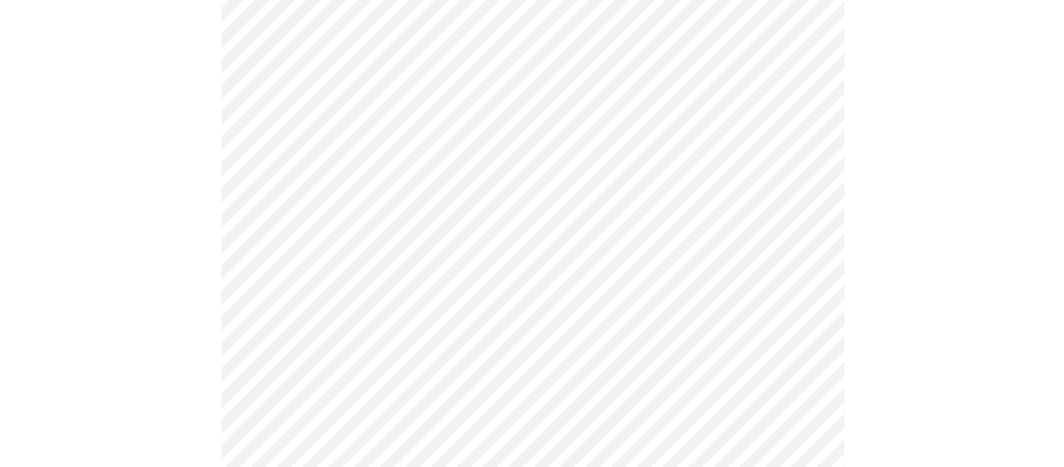
scroll to position [1558, 0]
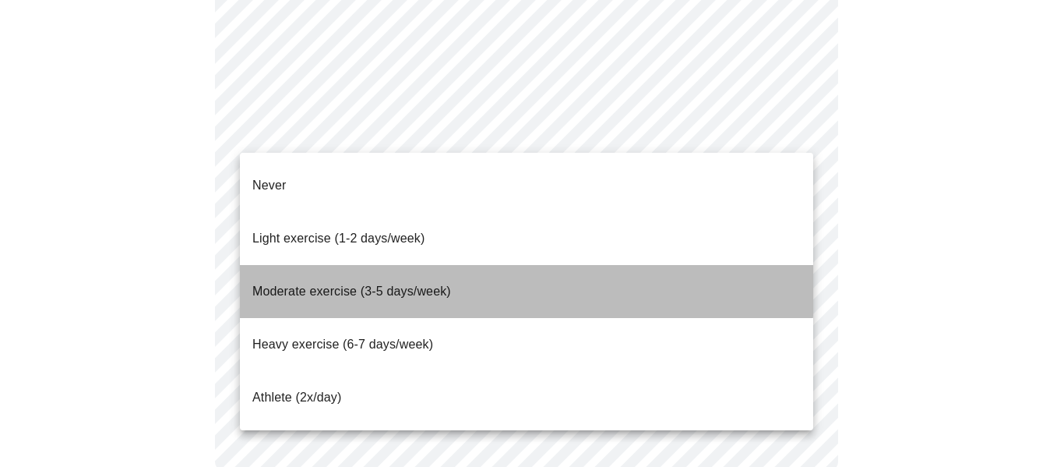
click at [423, 284] on span "Moderate exercise (3-5 days/week)" at bounding box center [351, 290] width 199 height 13
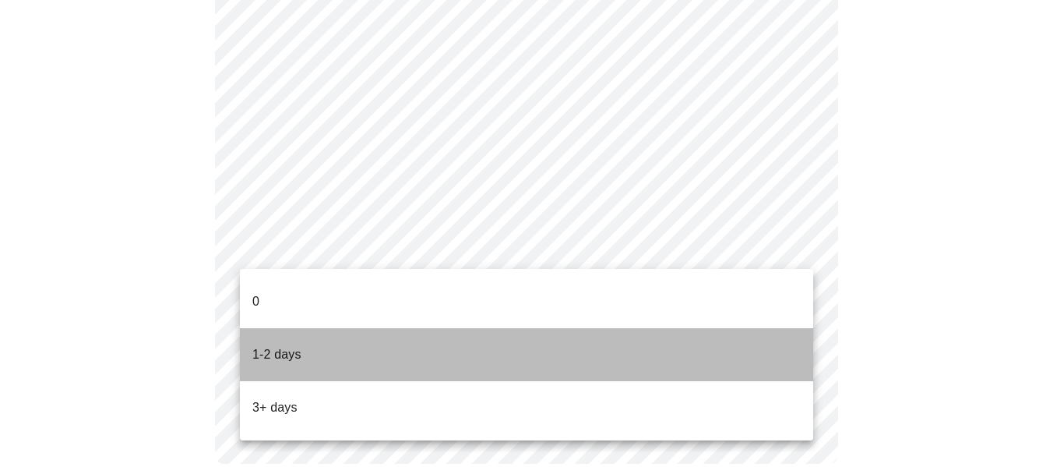
click at [429, 337] on li "1-2 days" at bounding box center [526, 354] width 573 height 53
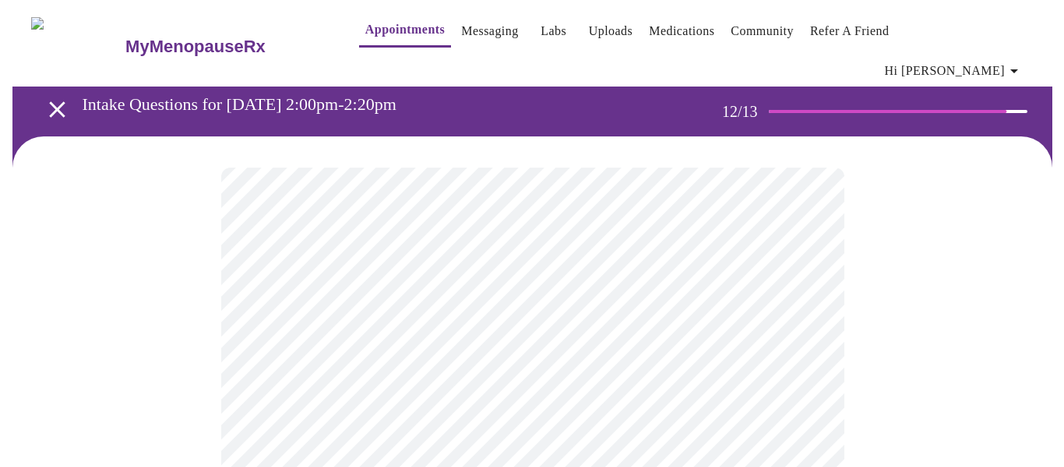
scroll to position [51, 0]
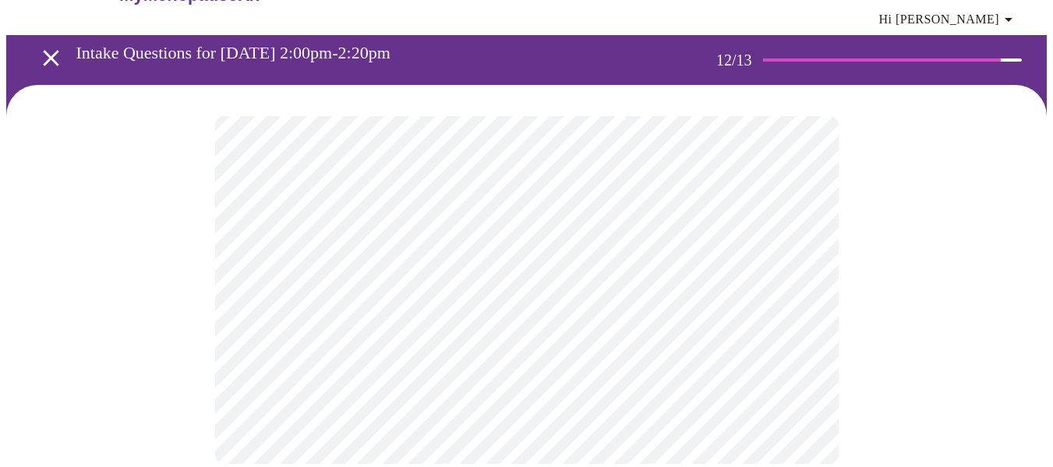
click at [792, 270] on body "MyMenopauseRx Appointments Messaging Labs Uploads Medications Community Refer a…" at bounding box center [526, 225] width 1040 height 540
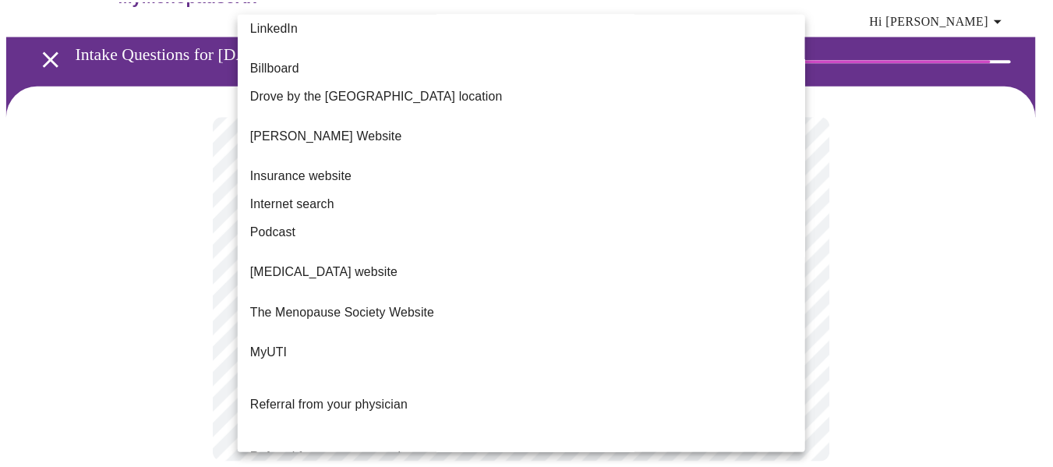
scroll to position [216, 0]
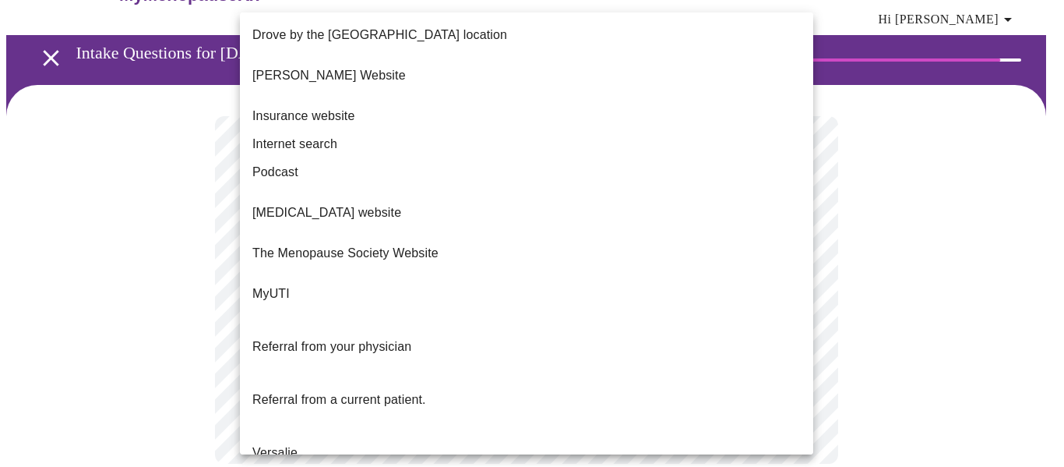
click at [420, 393] on span "Referral from a current patient." at bounding box center [339, 399] width 174 height 13
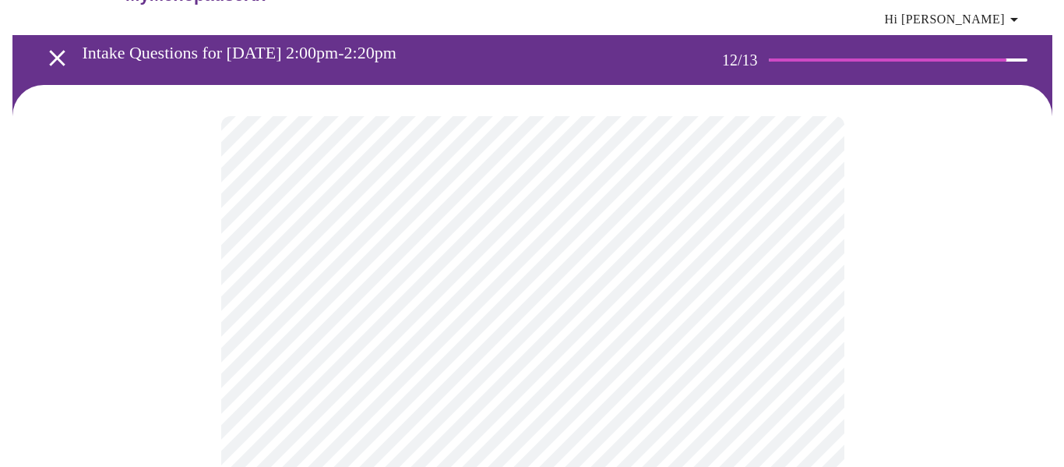
scroll to position [0, 0]
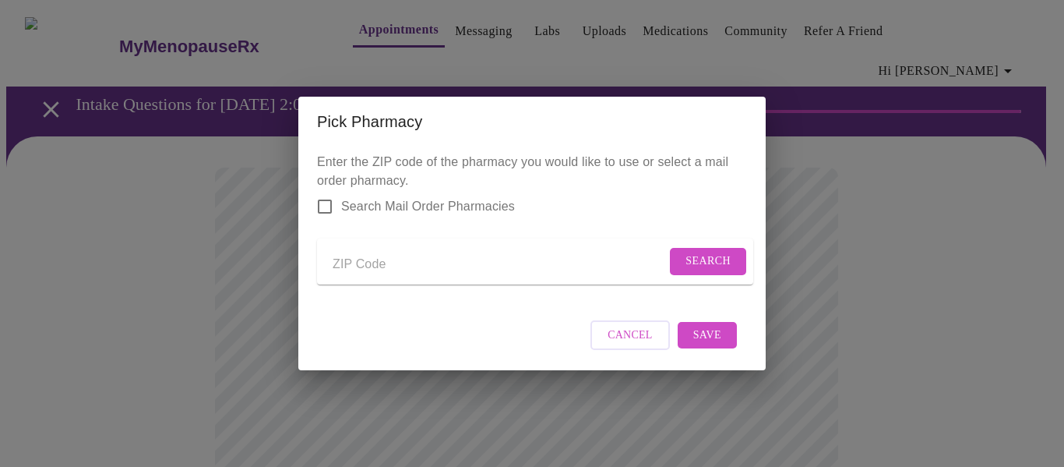
click at [344, 256] on input "Send a message to your care team" at bounding box center [499, 264] width 333 height 25
click at [335, 252] on input "98607" at bounding box center [499, 264] width 333 height 25
drag, startPoint x: 492, startPoint y: 252, endPoint x: 453, endPoint y: 250, distance: 39.0
click at [453, 252] on input "Walmart on 192nd in 98607" at bounding box center [499, 264] width 333 height 25
type input "Walmart on 192nd in [GEOGRAPHIC_DATA], [GEOGRAPHIC_DATA]"
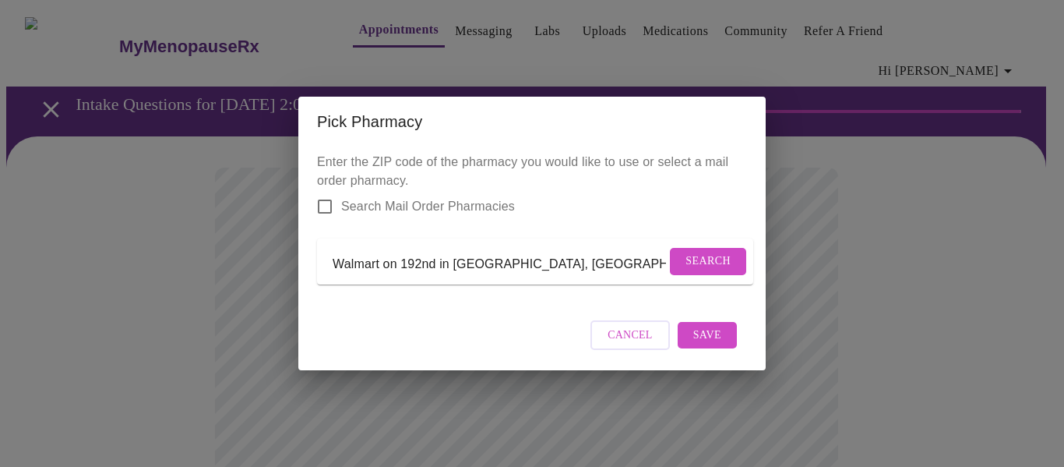
click at [712, 252] on span "Search" at bounding box center [708, 261] width 45 height 19
drag, startPoint x: 540, startPoint y: 264, endPoint x: 250, endPoint y: 264, distance: 289.8
click at [250, 264] on div "Pick Pharmacy Enter the ZIP code of the pharmacy you would like to use or selec…" at bounding box center [532, 233] width 1064 height 467
type input "98607"
click at [713, 342] on span "Save" at bounding box center [707, 335] width 28 height 19
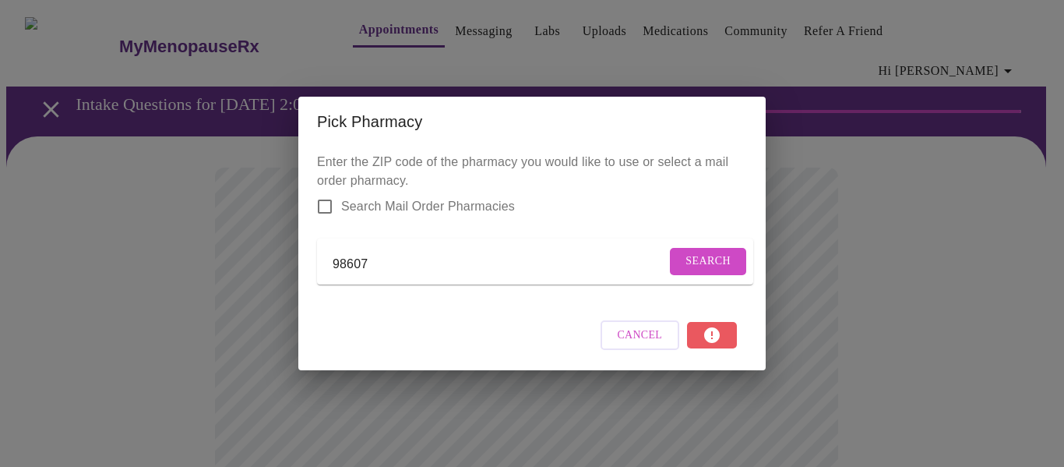
click at [714, 252] on span "Search" at bounding box center [708, 261] width 45 height 19
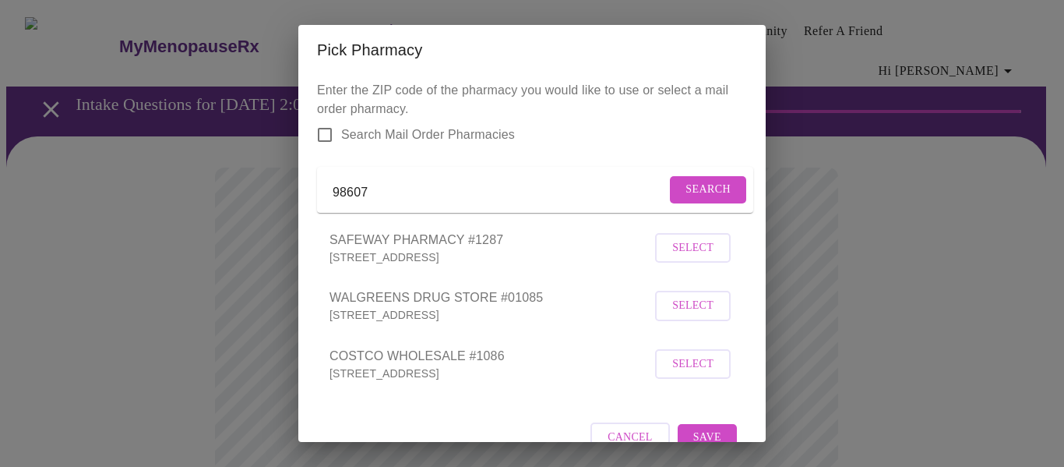
drag, startPoint x: 372, startPoint y: 196, endPoint x: 273, endPoint y: 188, distance: 98.5
click at [273, 188] on div "Pick Pharmacy Enter the ZIP code of the pharmacy you would like to use or selec…" at bounding box center [532, 233] width 1064 height 467
type input "98683"
click at [713, 189] on button "Search" at bounding box center [708, 189] width 76 height 27
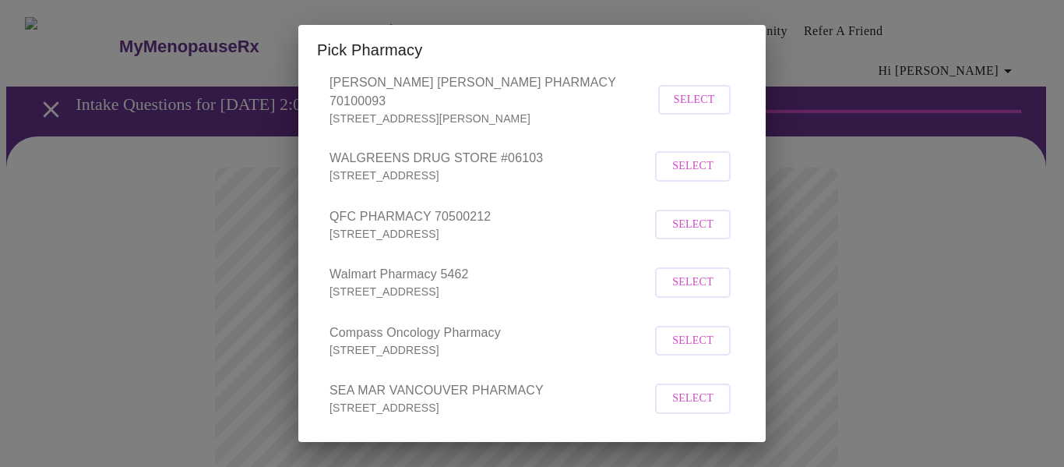
scroll to position [157, 0]
click at [686, 280] on span "Select" at bounding box center [692, 282] width 41 height 19
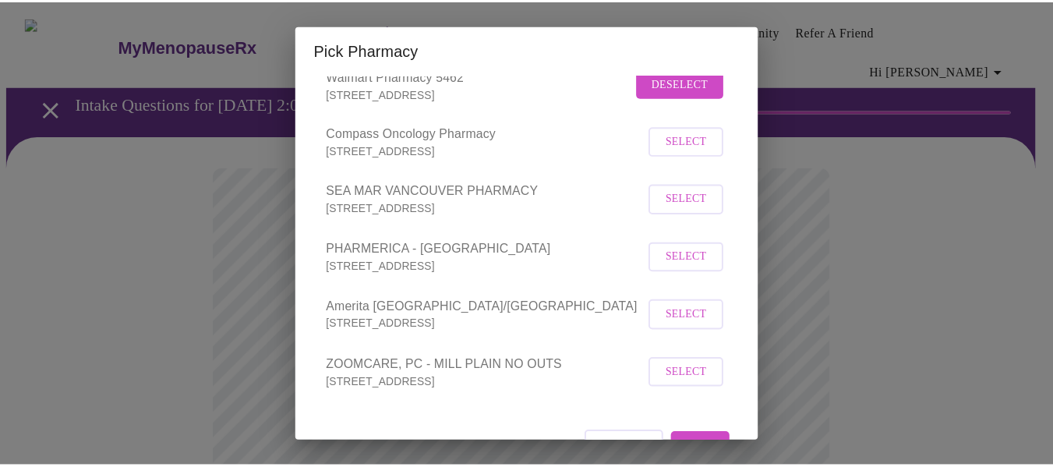
scroll to position [399, 0]
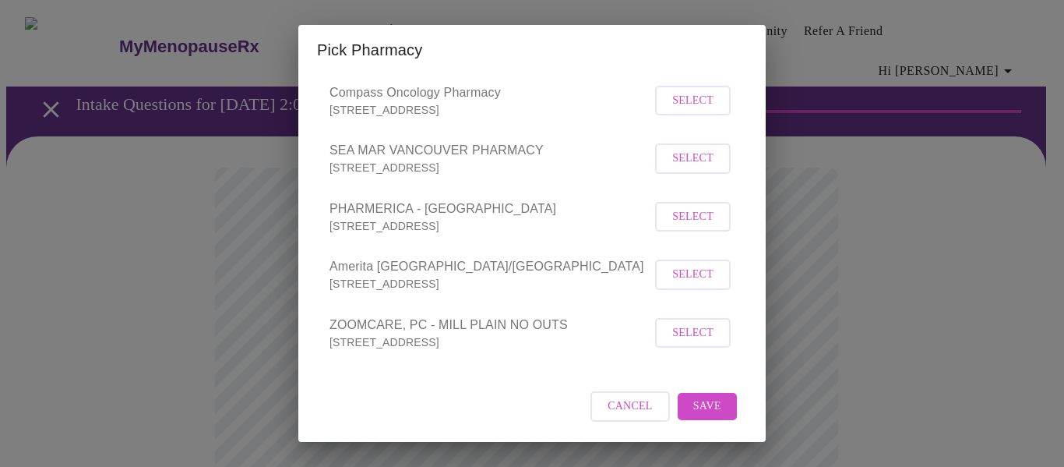
click at [693, 403] on span "Save" at bounding box center [707, 406] width 28 height 19
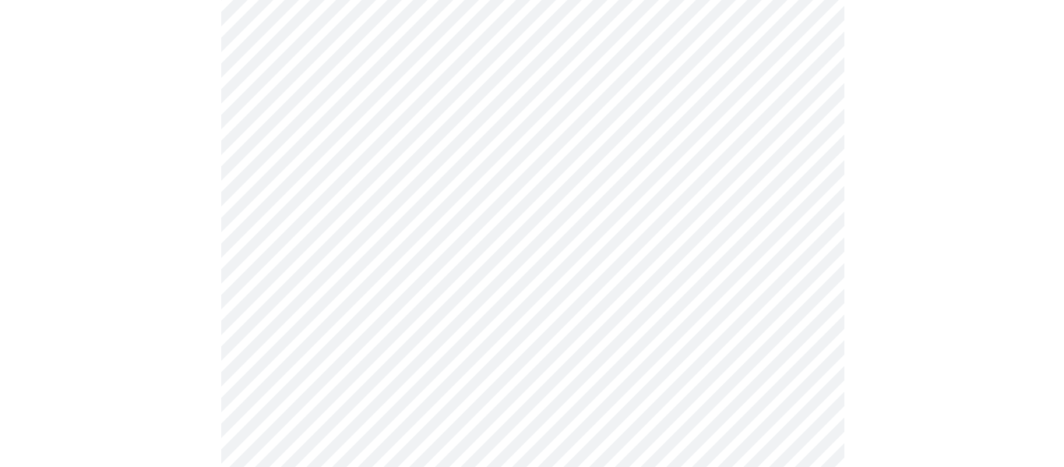
scroll to position [234, 0]
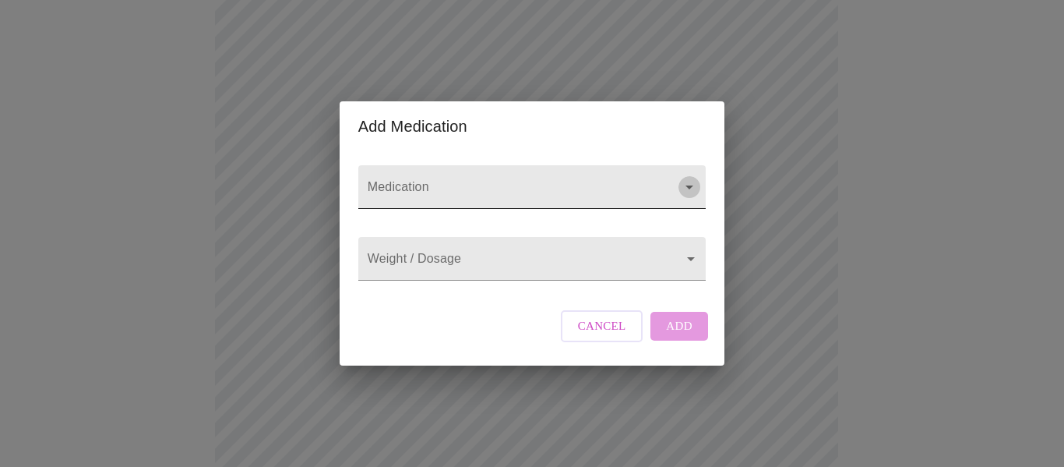
click at [689, 178] on icon "Open" at bounding box center [689, 187] width 19 height 19
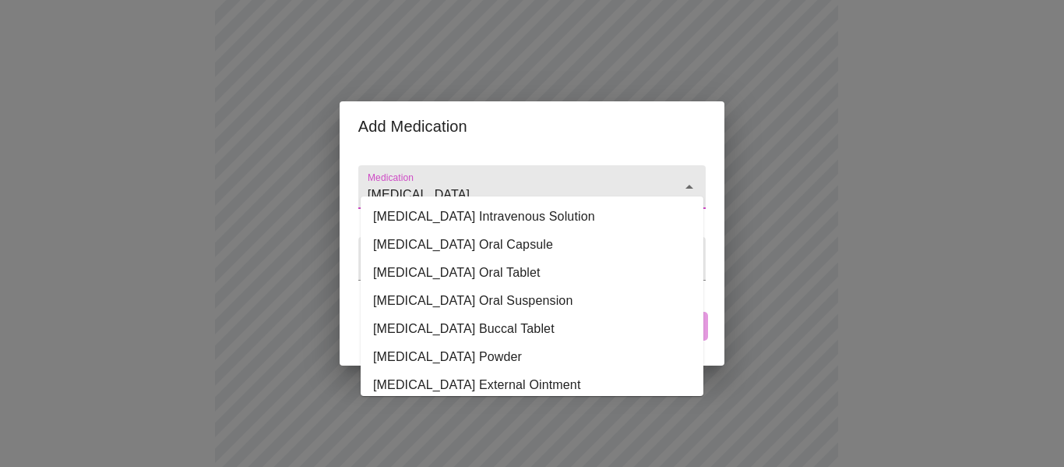
type input "[MEDICAL_DATA]"
click at [735, 203] on div "Add Medication Medication Weight / Dosage ​ Cancel Add" at bounding box center [532, 233] width 1064 height 467
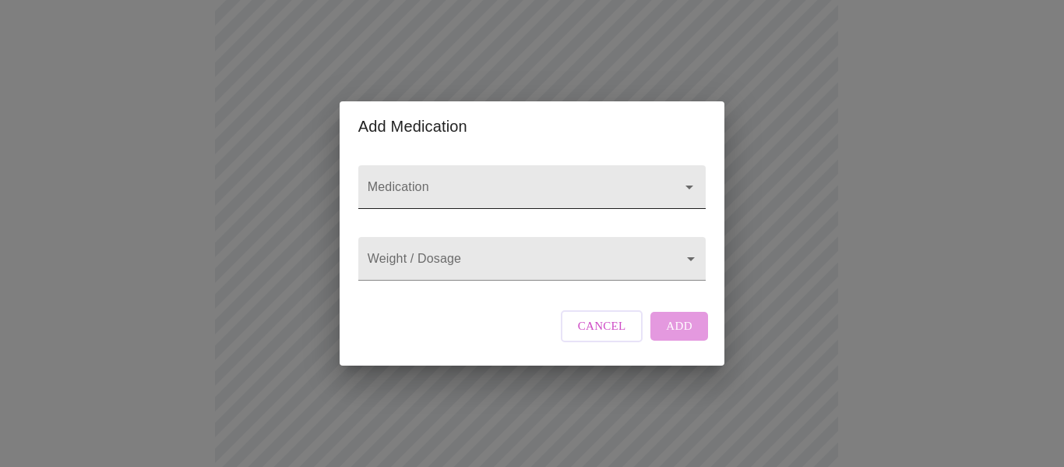
click at [442, 180] on input "Medication" at bounding box center [510, 194] width 291 height 29
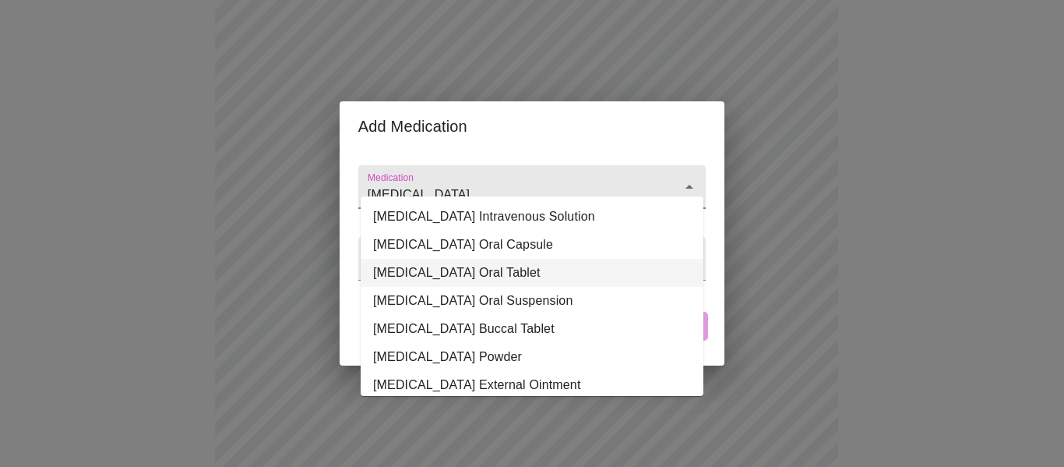
click at [496, 270] on li "[MEDICAL_DATA] Oral Tablet" at bounding box center [532, 273] width 343 height 28
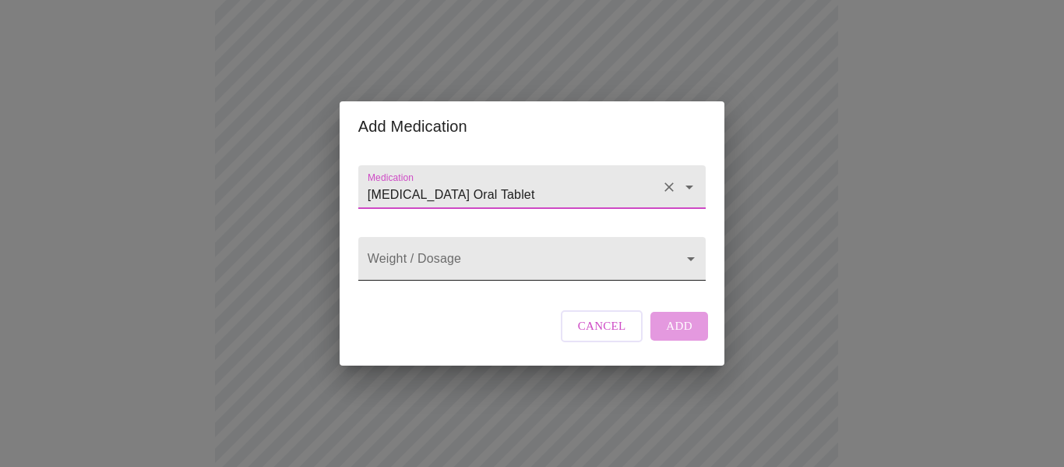
type input "[MEDICAL_DATA] Oral Tablet"
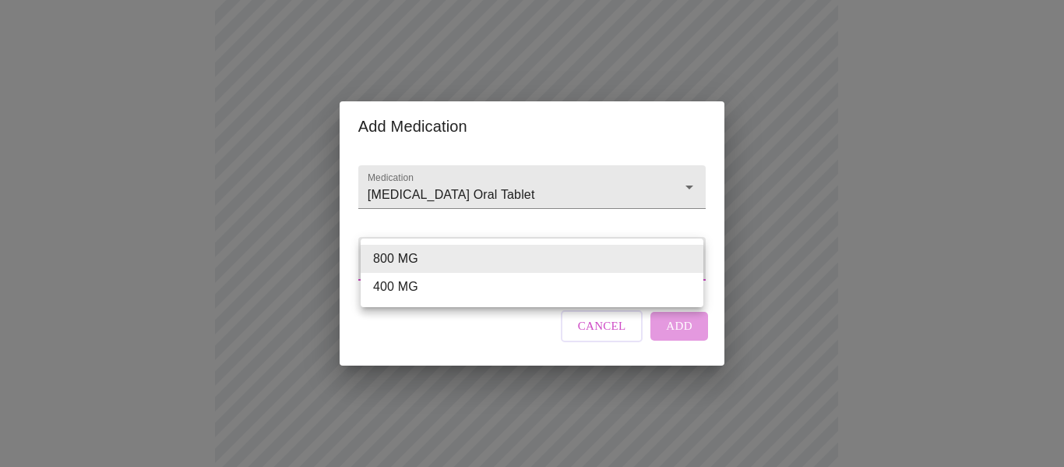
click at [504, 256] on body "MyMenopauseRx Appointments Messaging Labs Uploads Medications Community Refer a…" at bounding box center [532, 370] width 1052 height 1194
click at [428, 288] on li "400 MG" at bounding box center [532, 287] width 343 height 28
type input "400 MG"
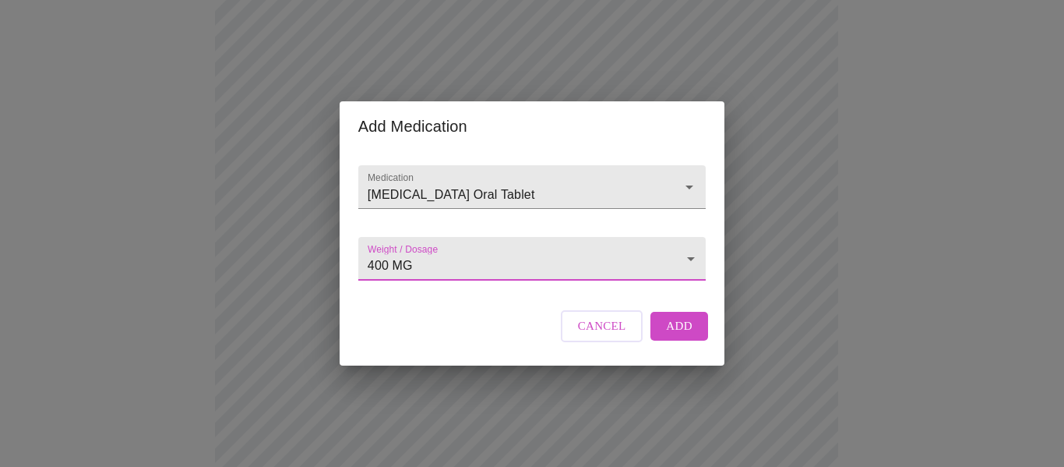
click at [679, 336] on span "Add" at bounding box center [679, 326] width 26 height 20
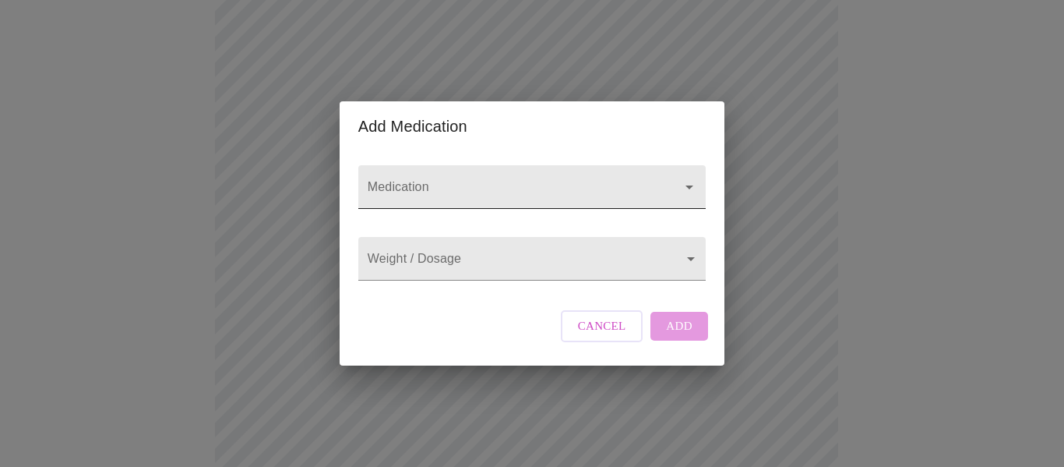
click at [462, 180] on input "Medication" at bounding box center [510, 194] width 291 height 29
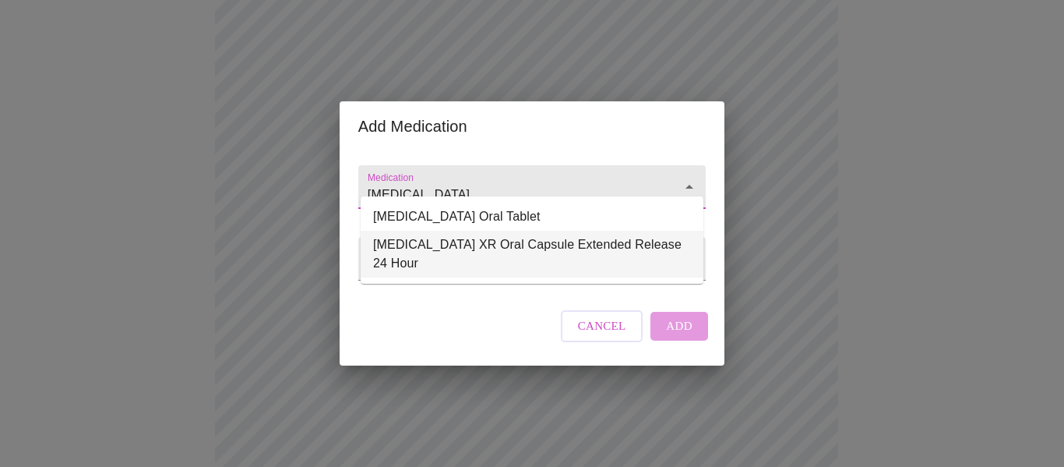
click at [464, 243] on li "[MEDICAL_DATA] XR Oral Capsule Extended Release 24 Hour" at bounding box center [532, 254] width 343 height 47
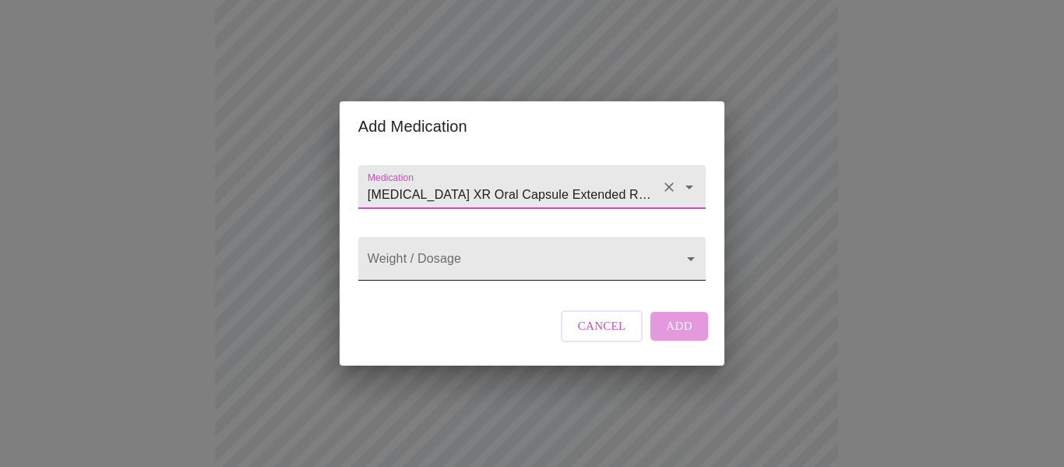
type input "[MEDICAL_DATA] XR Oral Capsule Extended Release 24 Hour"
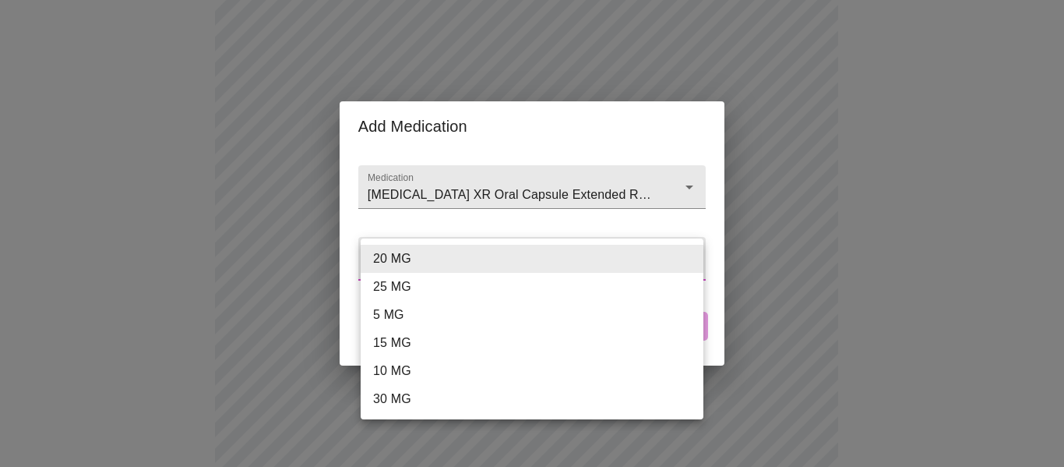
click at [691, 258] on body "MyMenopauseRx Appointments Messaging Labs Uploads Medications Community Refer a…" at bounding box center [532, 387] width 1052 height 1228
click at [406, 339] on li "15 MG" at bounding box center [532, 343] width 343 height 28
type input "15 MG"
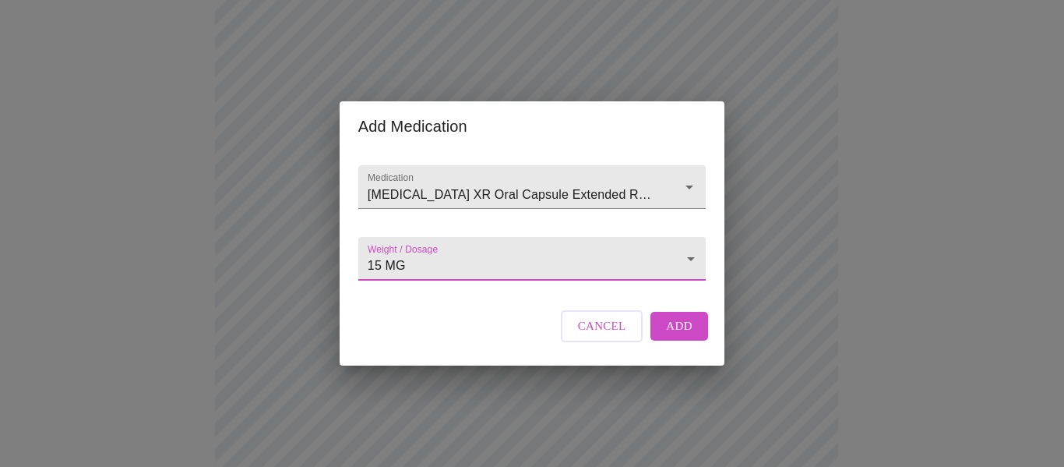
click at [679, 336] on span "Add" at bounding box center [679, 326] width 26 height 20
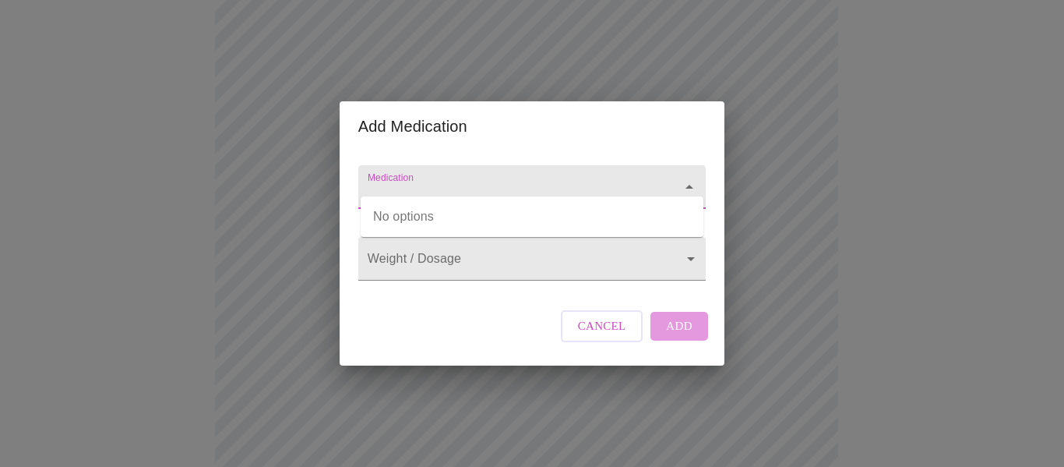
click at [439, 180] on input "Medication" at bounding box center [510, 194] width 291 height 29
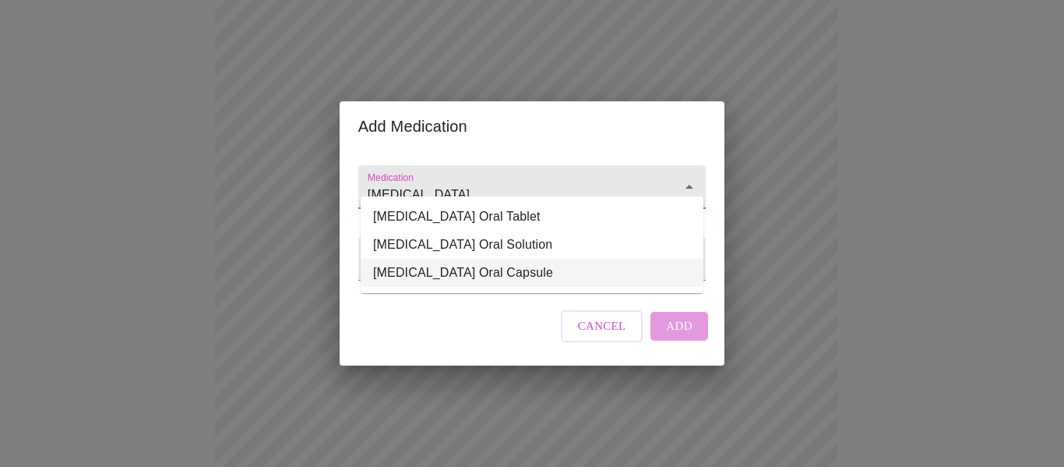
click at [527, 274] on li "[MEDICAL_DATA] Oral Capsule" at bounding box center [532, 273] width 343 height 28
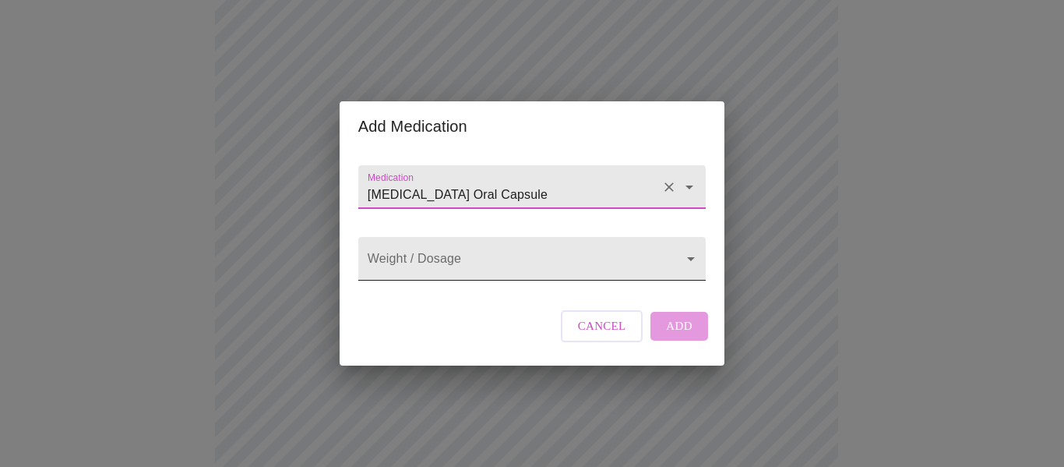
type input "[MEDICAL_DATA] Oral Capsule"
click at [490, 258] on body "MyMenopauseRx Appointments Messaging Labs Uploads Medications Community Refer a…" at bounding box center [532, 415] width 1052 height 1285
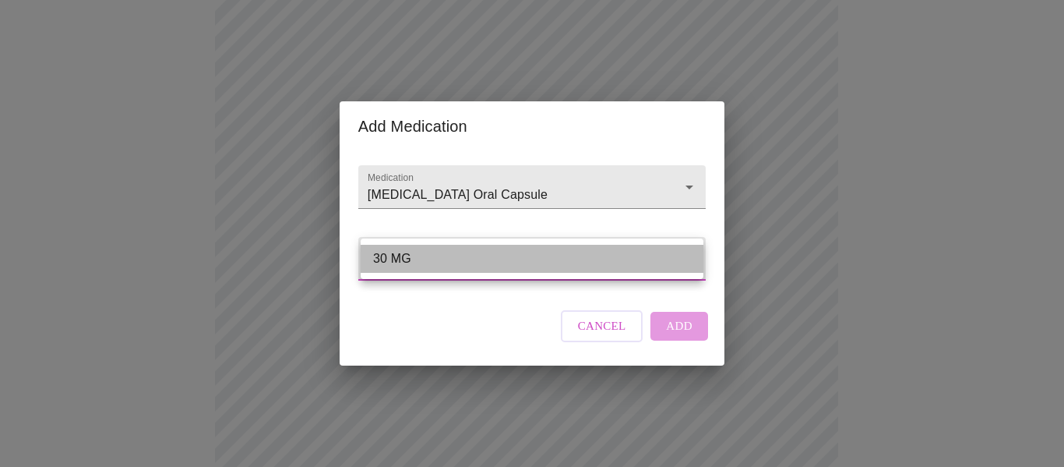
drag, startPoint x: 686, startPoint y: 256, endPoint x: 667, endPoint y: 256, distance: 19.5
click at [685, 256] on li "30 MG" at bounding box center [532, 259] width 343 height 28
type input "30 MG"
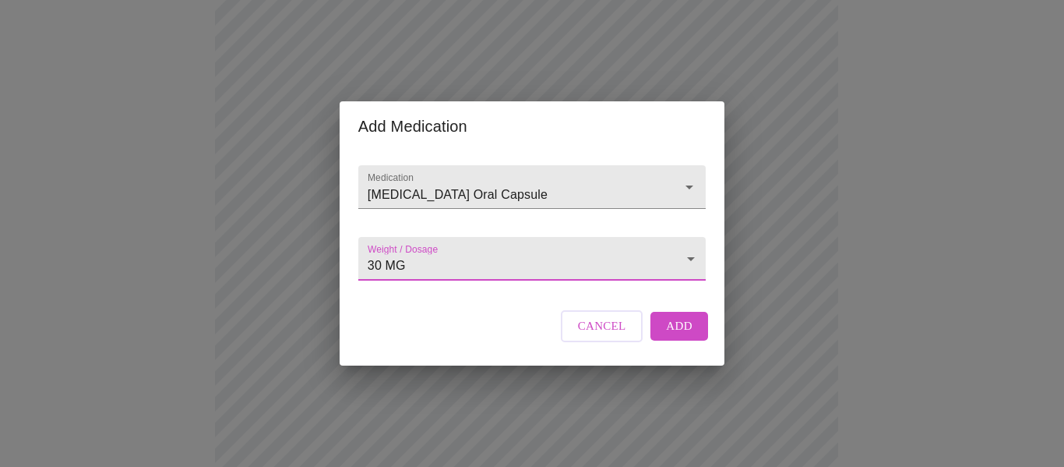
click at [438, 263] on body "MyMenopauseRx Appointments Messaging Labs Uploads Medications Community Refer a…" at bounding box center [532, 415] width 1052 height 1285
click at [390, 261] on li "30 MG" at bounding box center [532, 259] width 343 height 28
click at [379, 258] on body "MyMenopauseRx Appointments Messaging Labs Uploads Medications Community Refer a…" at bounding box center [532, 415] width 1052 height 1285
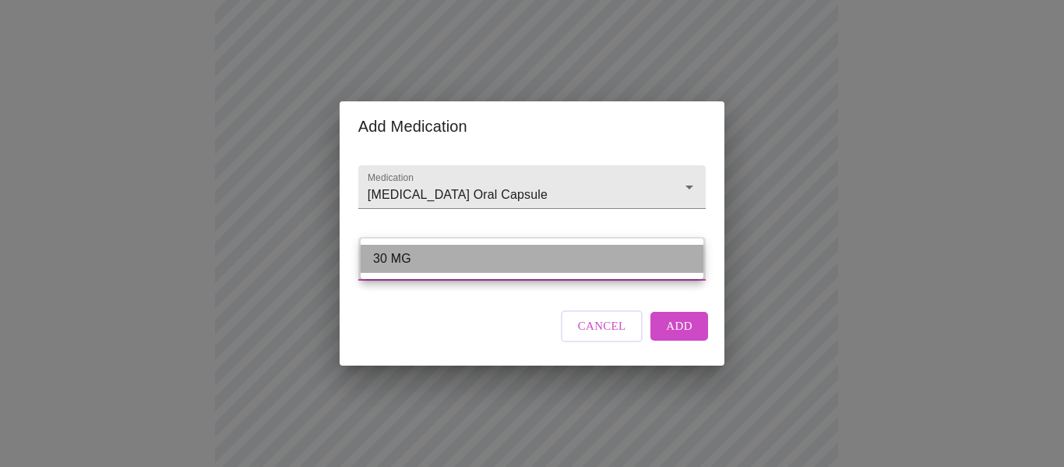
click at [383, 257] on li "30 MG" at bounding box center [532, 259] width 343 height 28
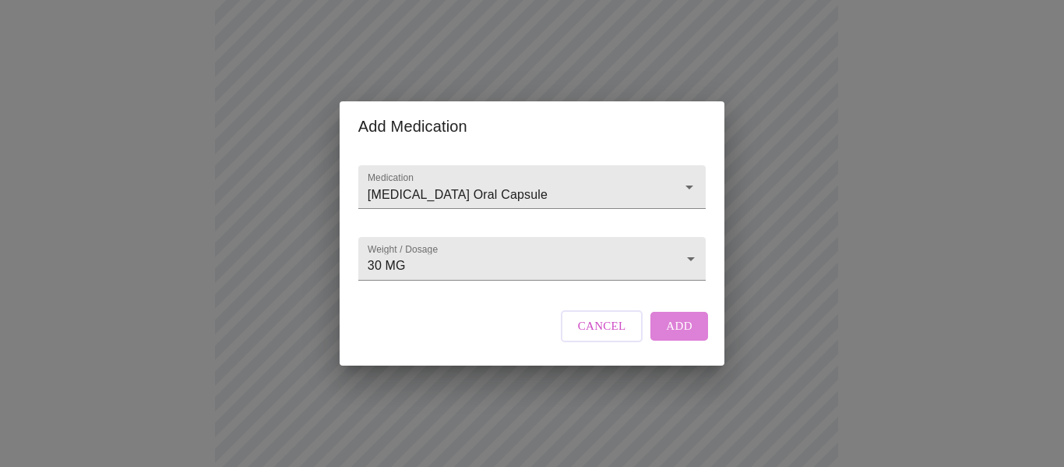
click at [670, 333] on span "Add" at bounding box center [679, 326] width 26 height 20
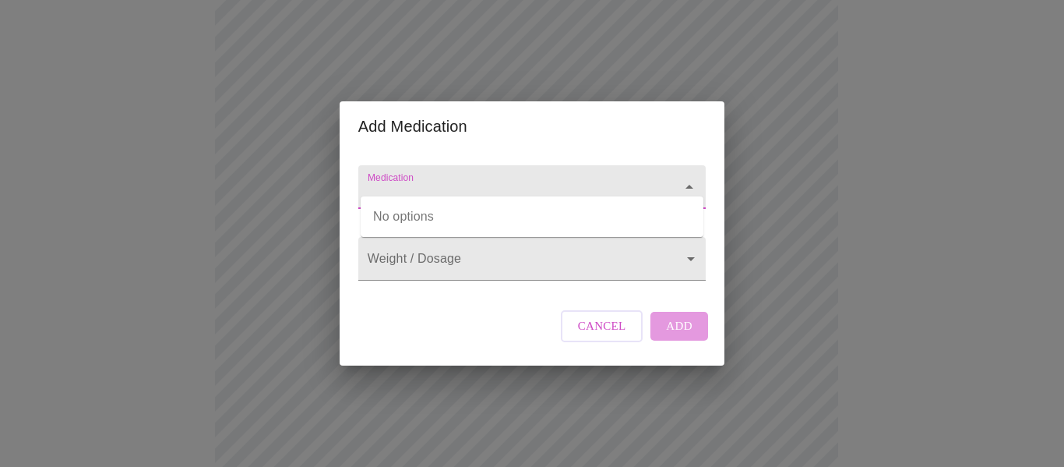
click at [427, 180] on input "Medication" at bounding box center [510, 194] width 291 height 29
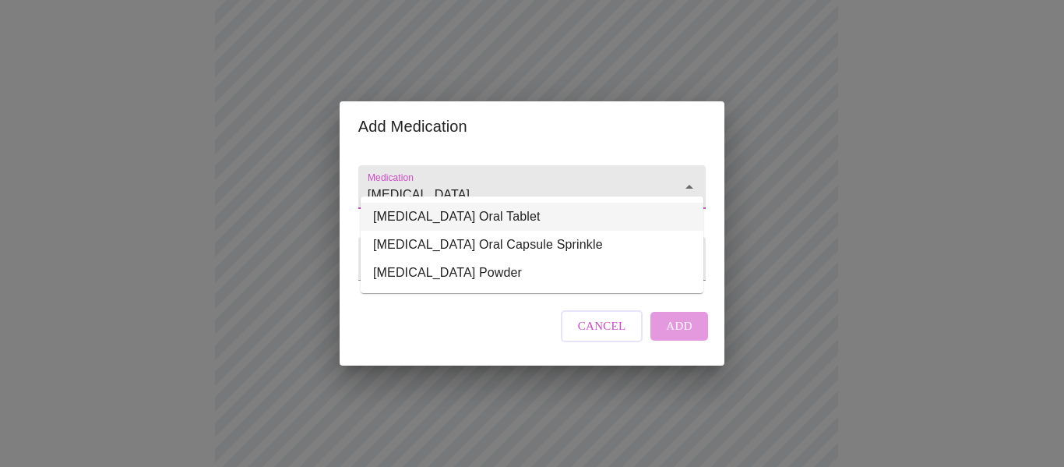
click at [479, 213] on li "[MEDICAL_DATA] Oral Tablet" at bounding box center [532, 217] width 343 height 28
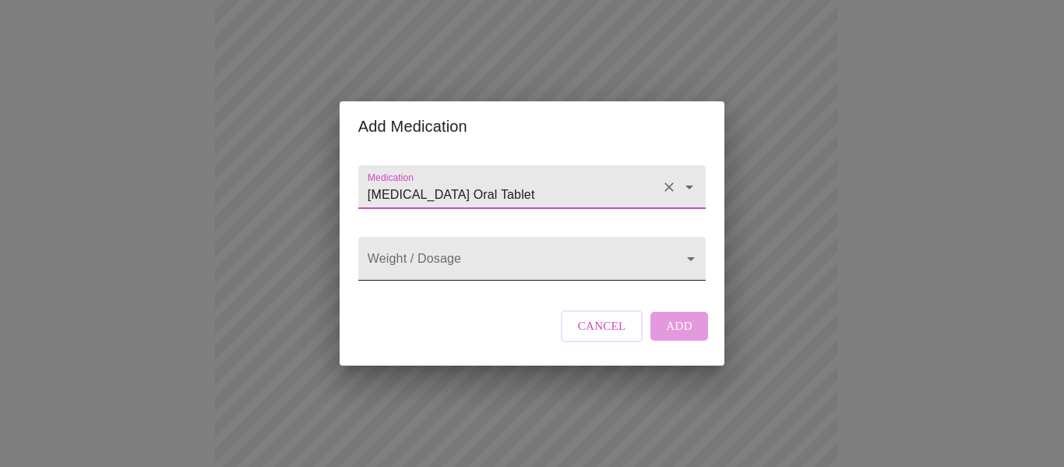
type input "[MEDICAL_DATA] Oral Tablet"
click at [469, 256] on body "MyMenopauseRx Appointments Messaging Labs Uploads Medications Community Refer a…" at bounding box center [532, 444] width 1052 height 1343
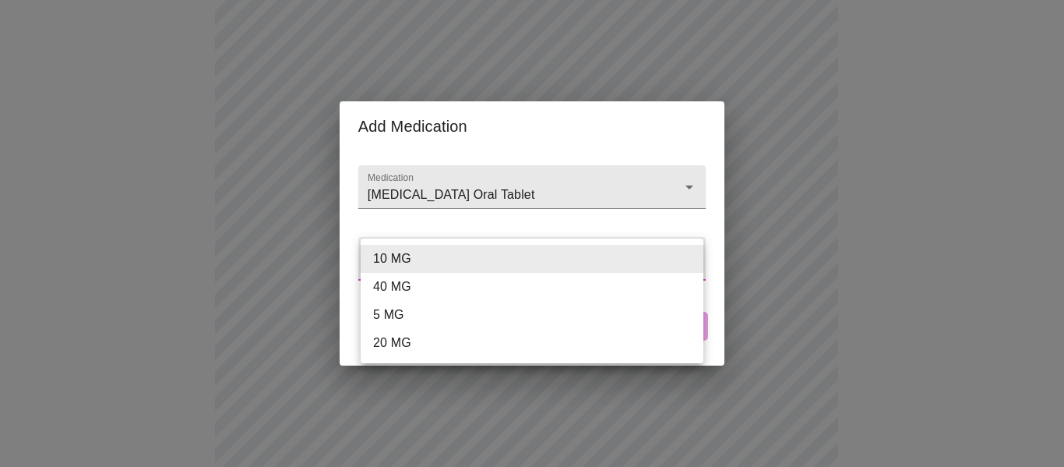
click at [400, 309] on li "5 MG" at bounding box center [532, 315] width 343 height 28
type input "5 MG"
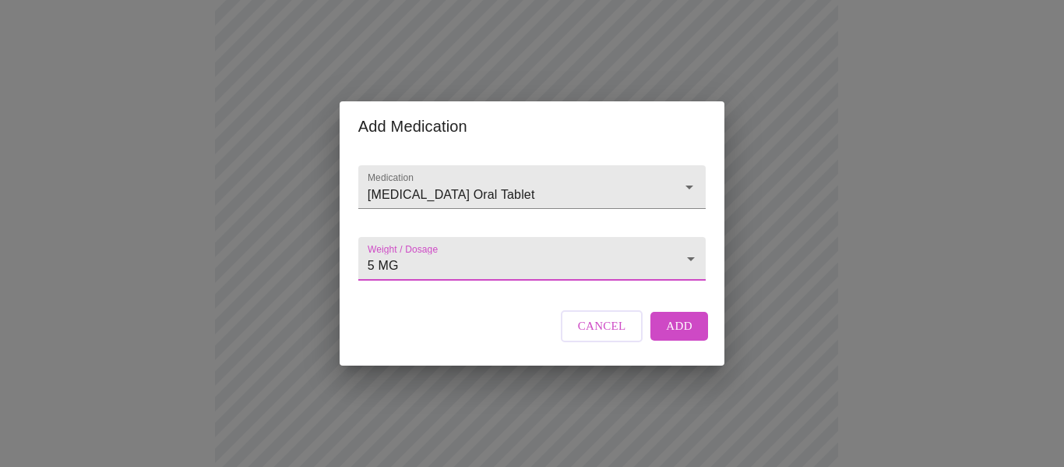
click at [679, 331] on span "Add" at bounding box center [679, 326] width 26 height 20
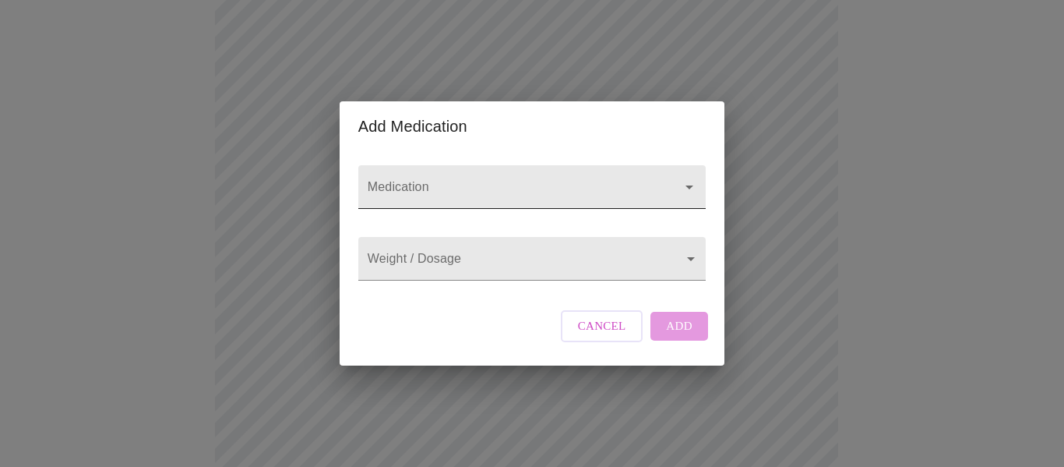
click at [430, 180] on input "Medication" at bounding box center [510, 194] width 291 height 29
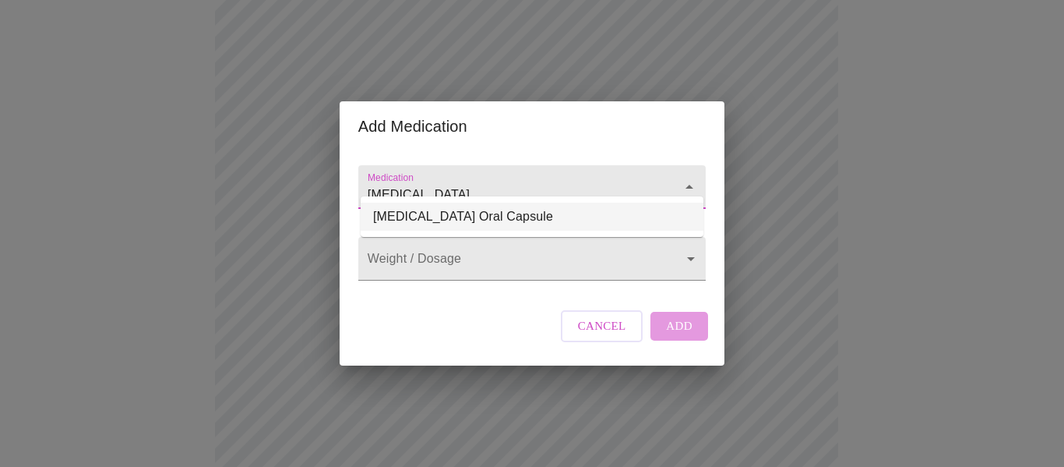
click at [407, 205] on li "[MEDICAL_DATA] Oral Capsule" at bounding box center [532, 217] width 343 height 28
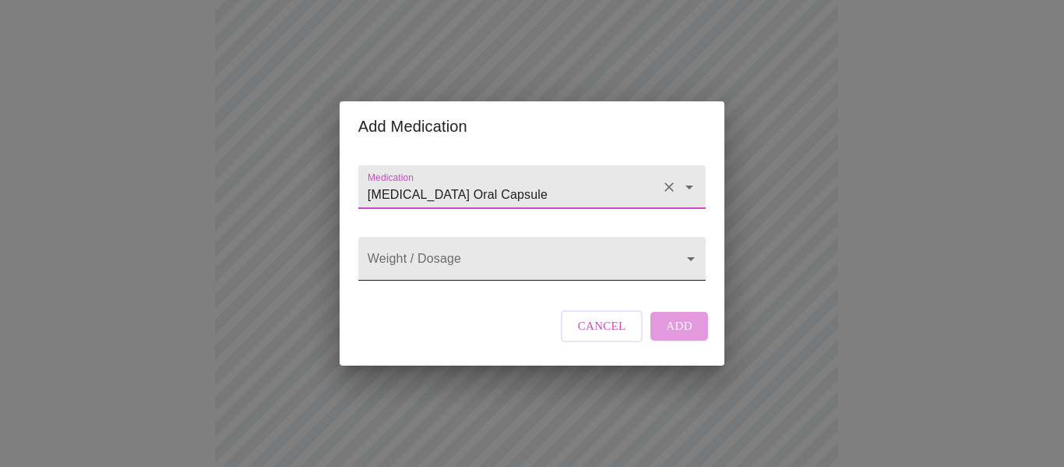
type input "[MEDICAL_DATA] Oral Capsule"
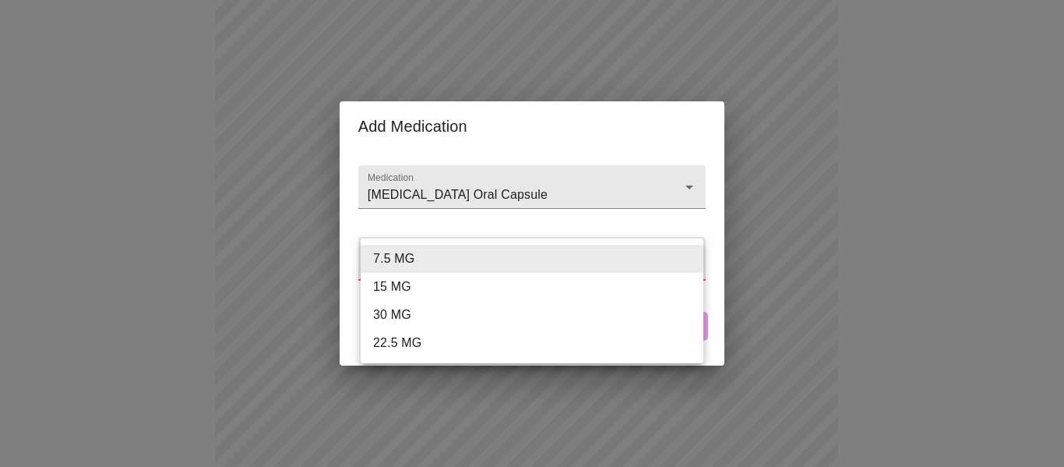
click at [414, 256] on body "MyMenopauseRx Appointments Messaging Labs Uploads Medications Community Refer a…" at bounding box center [532, 473] width 1052 height 1401
click at [412, 284] on li "15 MG" at bounding box center [532, 287] width 343 height 28
type input "15 MG"
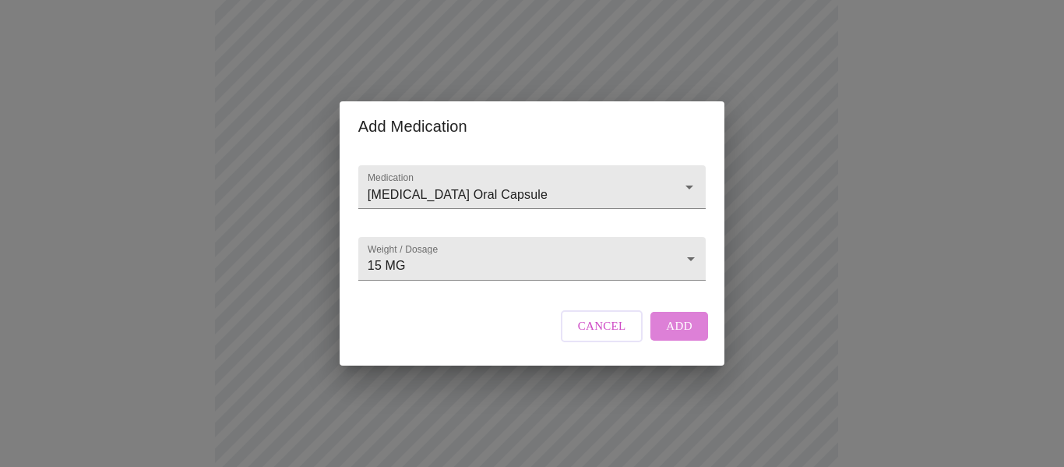
click at [678, 336] on span "Add" at bounding box center [679, 326] width 26 height 20
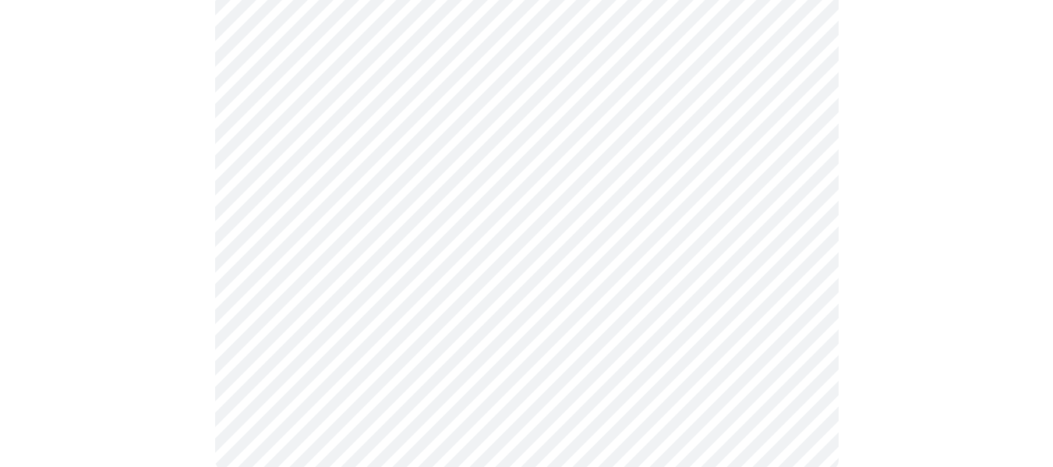
scroll to position [970, 0]
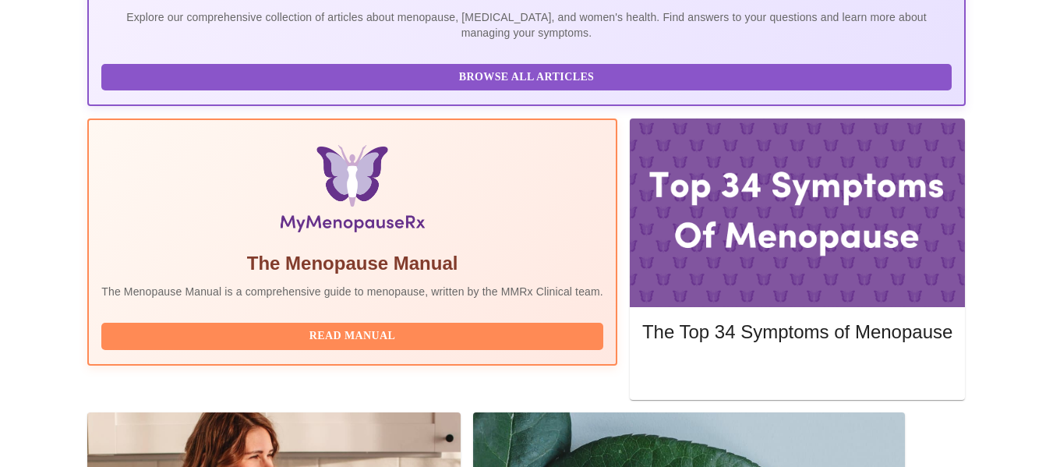
scroll to position [386, 0]
